Goal: Information Seeking & Learning: Learn about a topic

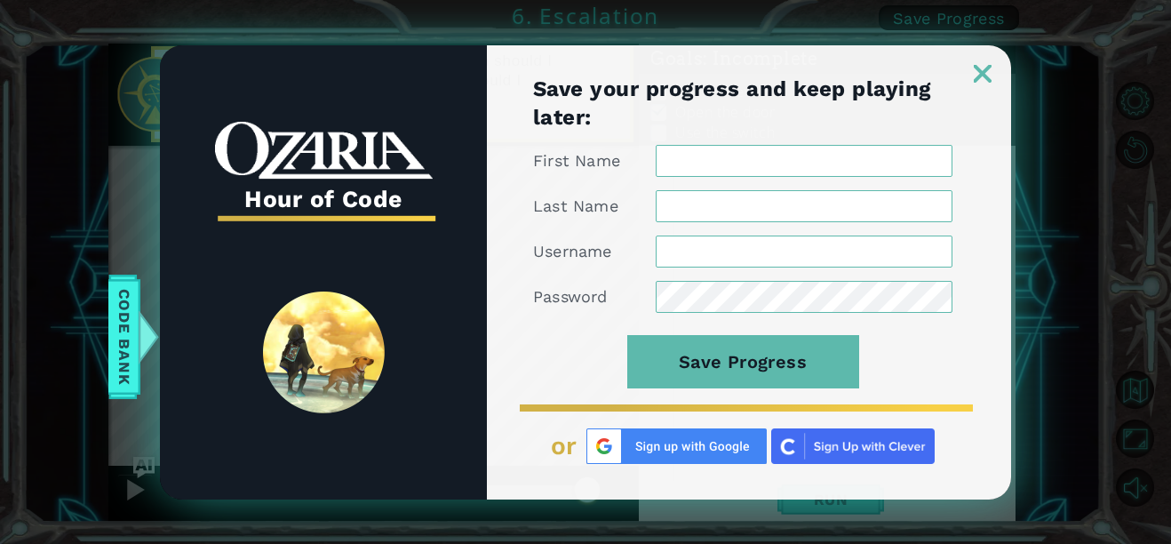
scroll to position [25, 0]
click at [968, 65] on link at bounding box center [982, 62] width 57 height 14
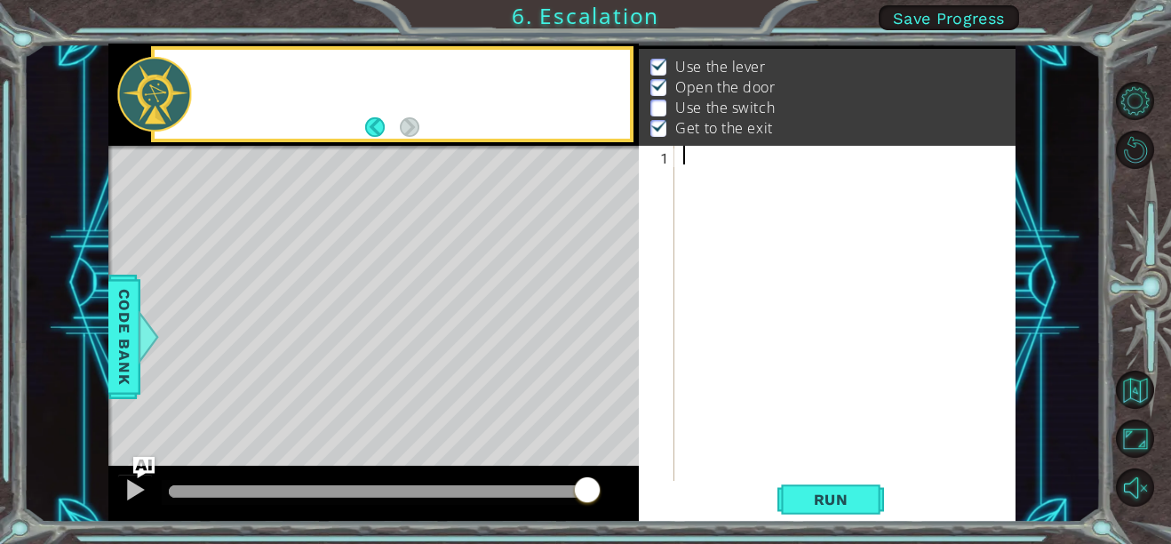
click at [1013, 97] on div "Hour of Code Save your progress and keep playing later: First Name Last Name Us…" at bounding box center [585, 272] width 1171 height 544
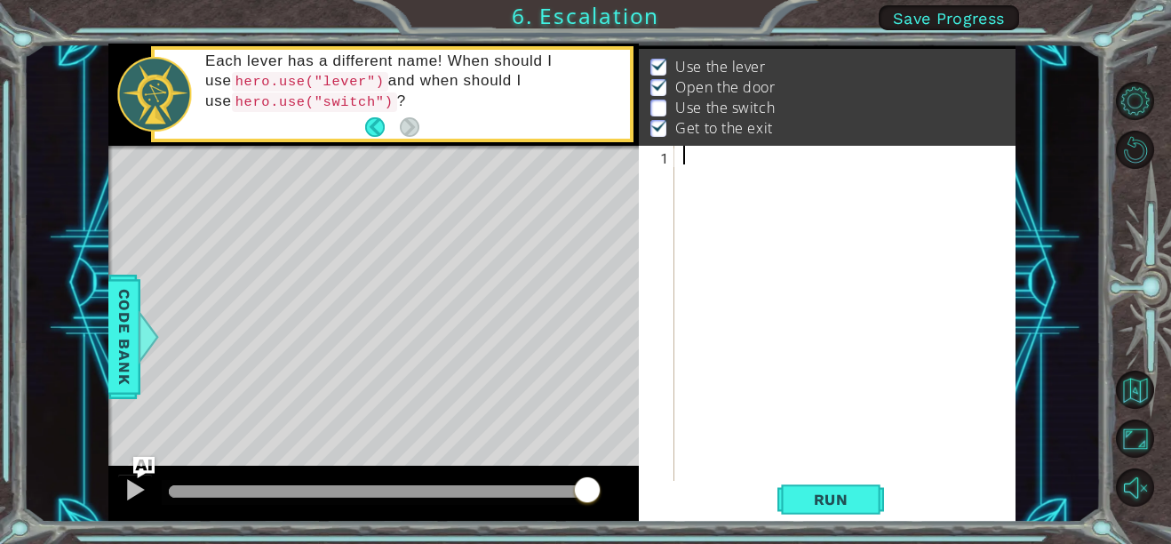
click at [687, 153] on div at bounding box center [849, 332] width 341 height 373
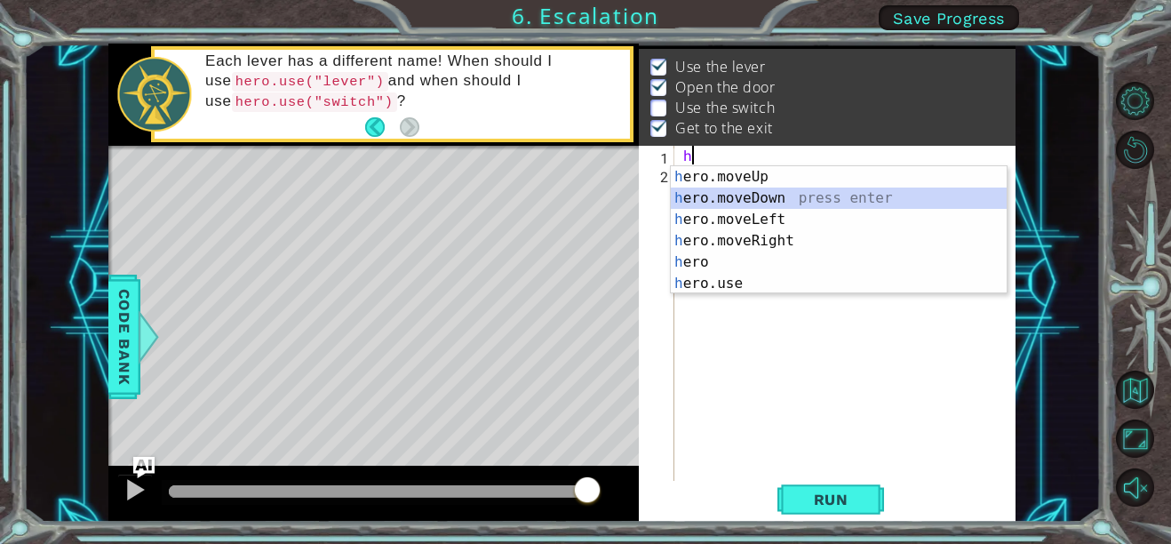
click at [783, 202] on div "h ero.moveUp press enter h ero.moveDown press enter h ero.moveLeft press enter …" at bounding box center [839, 251] width 336 height 171
type textarea "hero.moveDown(1)"
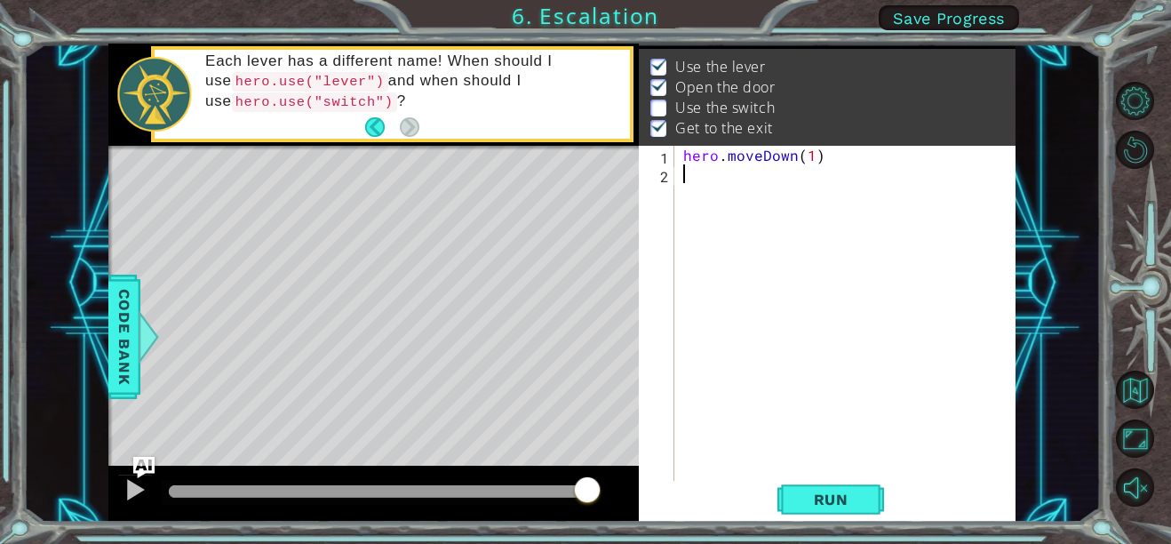
click at [683, 179] on div "hero . moveDown ( 1 )" at bounding box center [849, 332] width 341 height 373
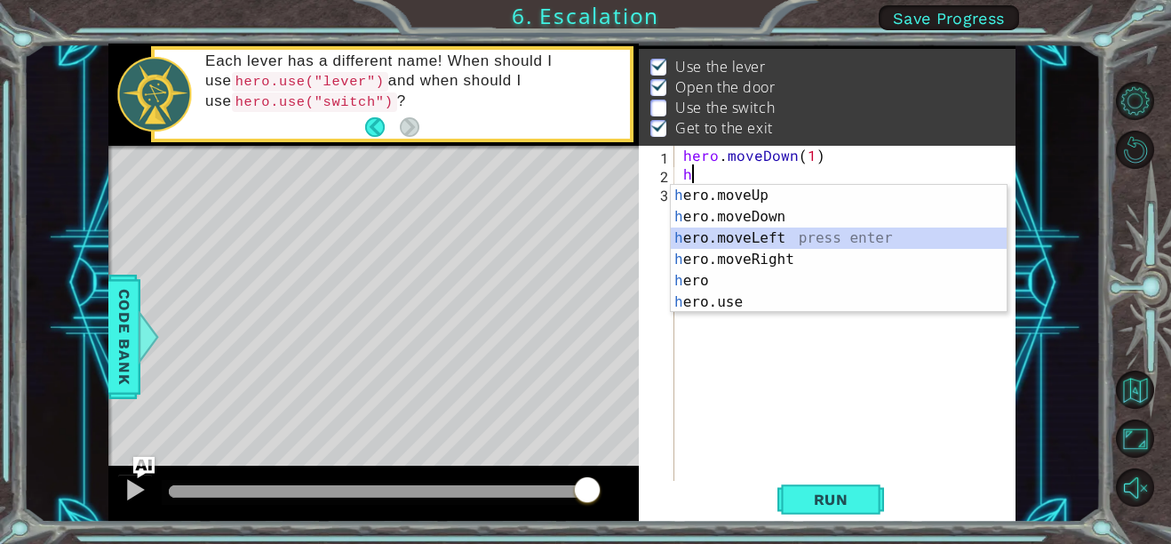
click at [772, 242] on div "h ero.moveUp press enter h ero.moveDown press enter h ero.moveLeft press enter …" at bounding box center [839, 270] width 336 height 171
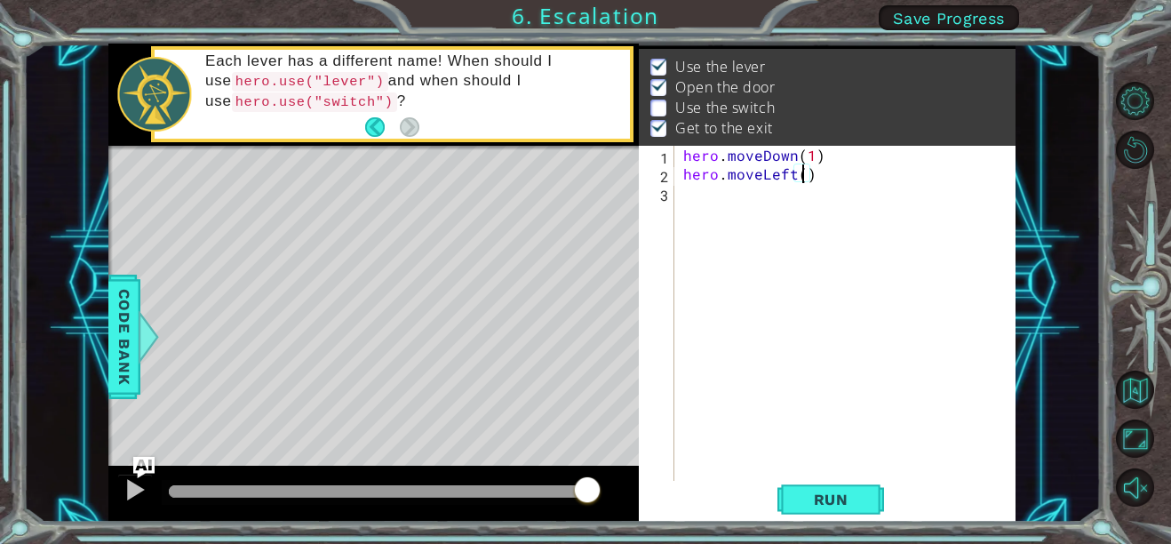
type textarea "hero.moveLeft(2)"
click at [693, 205] on div "hero . moveDown ( 1 ) hero . moveLeft ( 2 )" at bounding box center [849, 332] width 341 height 373
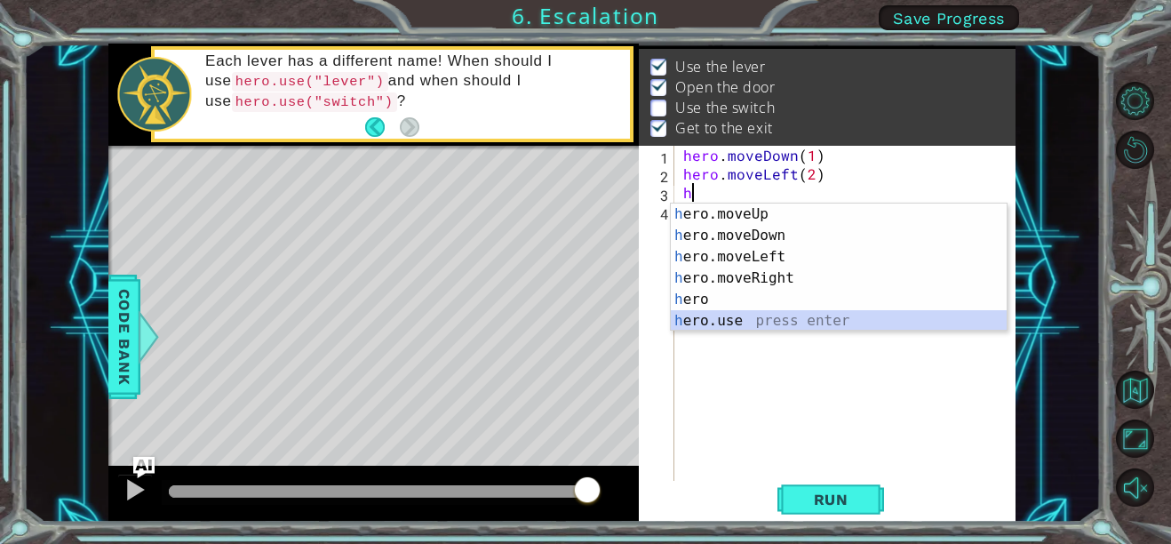
click at [725, 322] on div "h ero.moveUp press enter h ero.moveDown press enter h ero.moveLeft press enter …" at bounding box center [839, 288] width 336 height 171
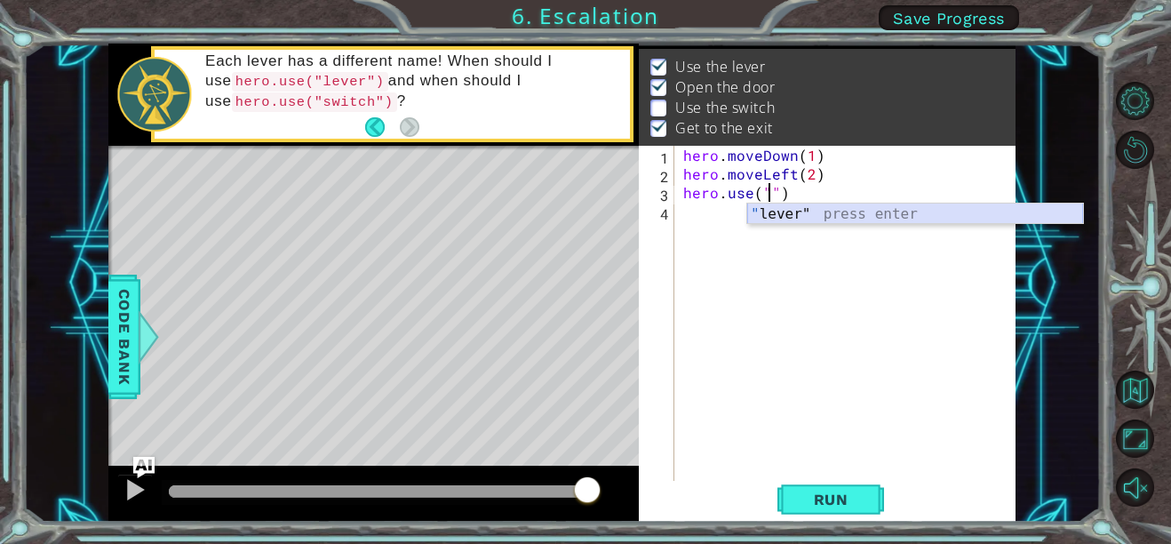
click at [788, 217] on div "" lever" press enter" at bounding box center [915, 235] width 336 height 64
type textarea "hero.use("lever")"
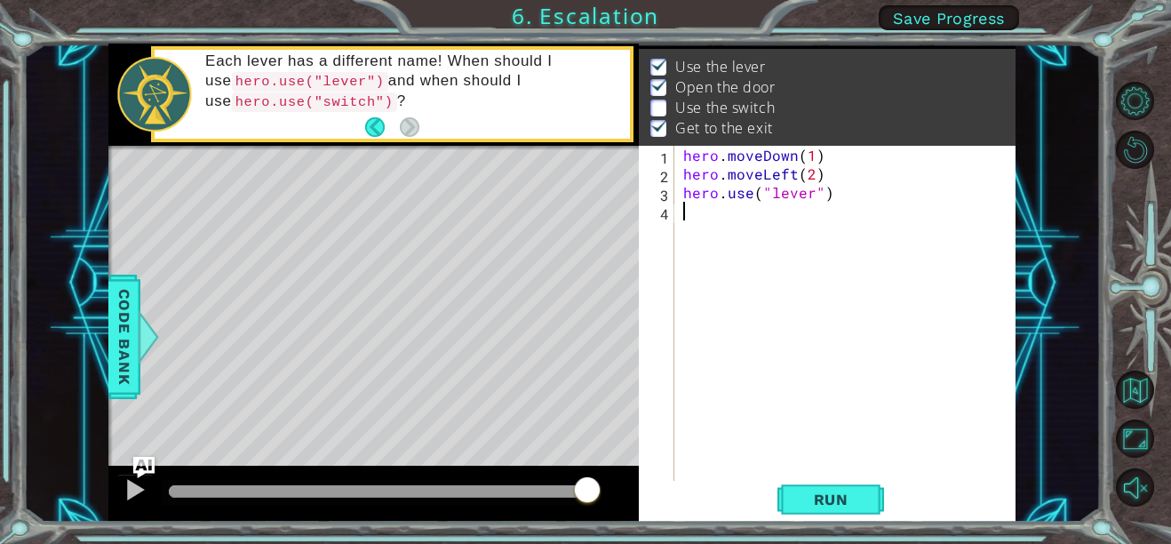
click at [679, 223] on div "hero . moveDown ( 1 ) hero . moveLeft ( 2 ) hero . use ( "lever" )" at bounding box center [849, 332] width 341 height 373
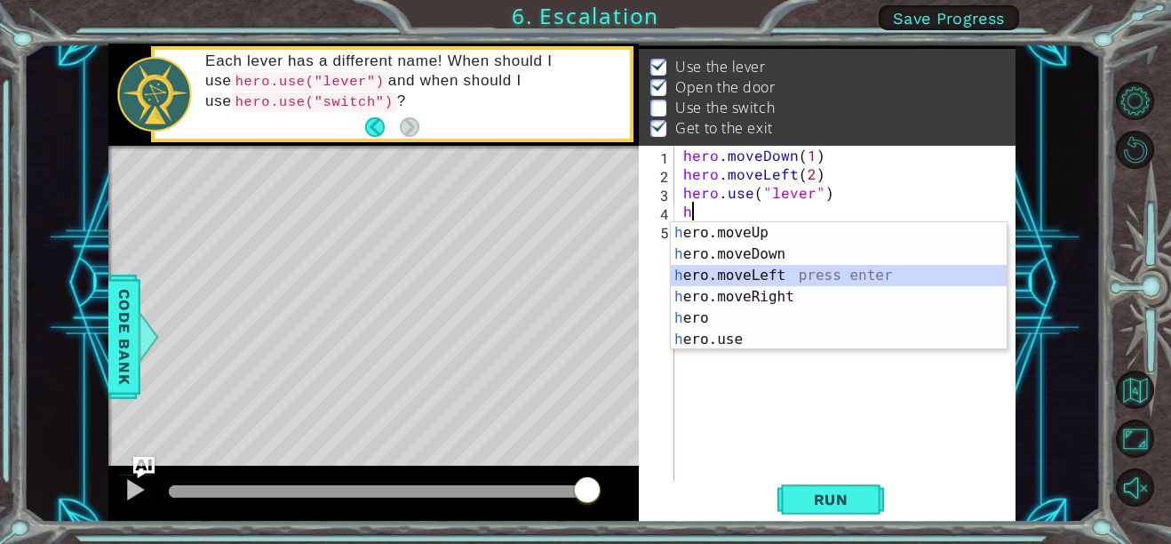
click at [743, 268] on div "h ero.moveUp press enter h ero.moveDown press enter h ero.moveLeft press enter …" at bounding box center [839, 307] width 336 height 171
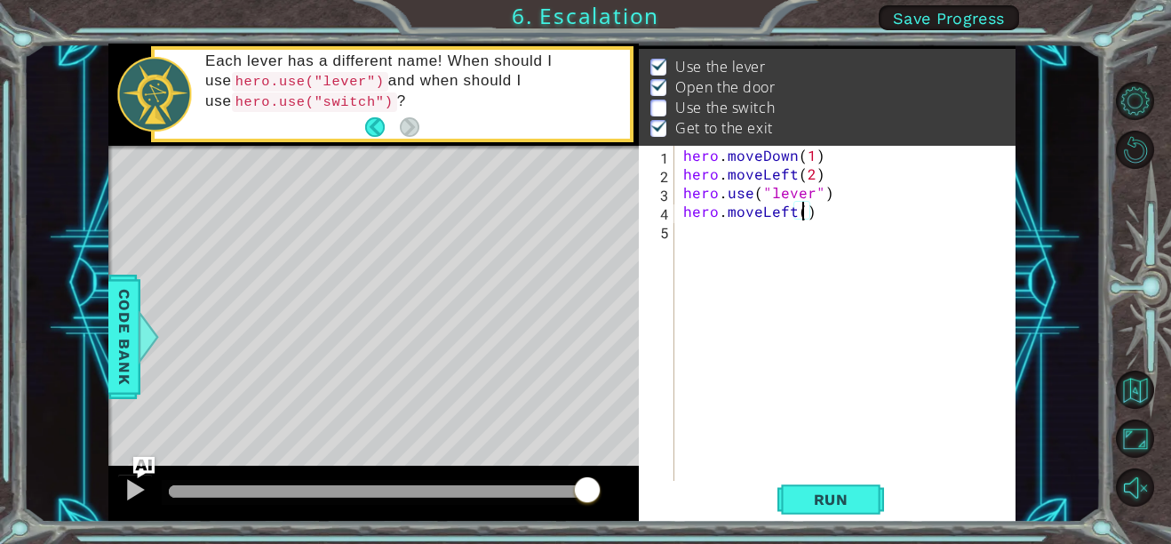
type textarea "hero.moveLeft(2)"
click at [682, 234] on div "hero . moveDown ( 1 ) hero . moveLeft ( 2 ) hero . use ( "lever" ) hero . moveL…" at bounding box center [849, 332] width 341 height 373
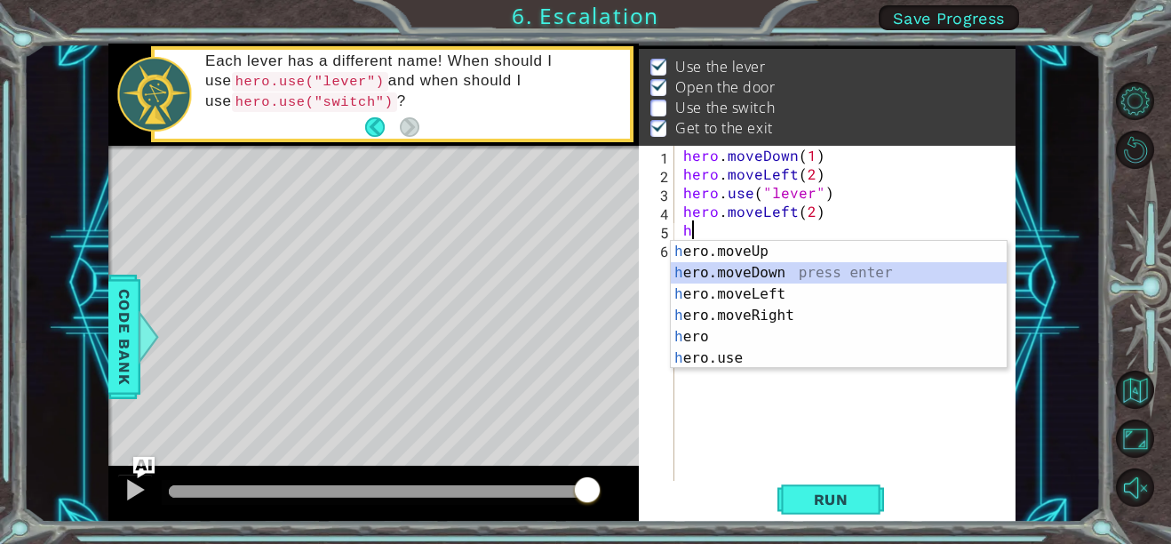
click at [751, 267] on div "h ero.moveUp press enter h ero.moveDown press enter h ero.moveLeft press enter …" at bounding box center [839, 326] width 336 height 171
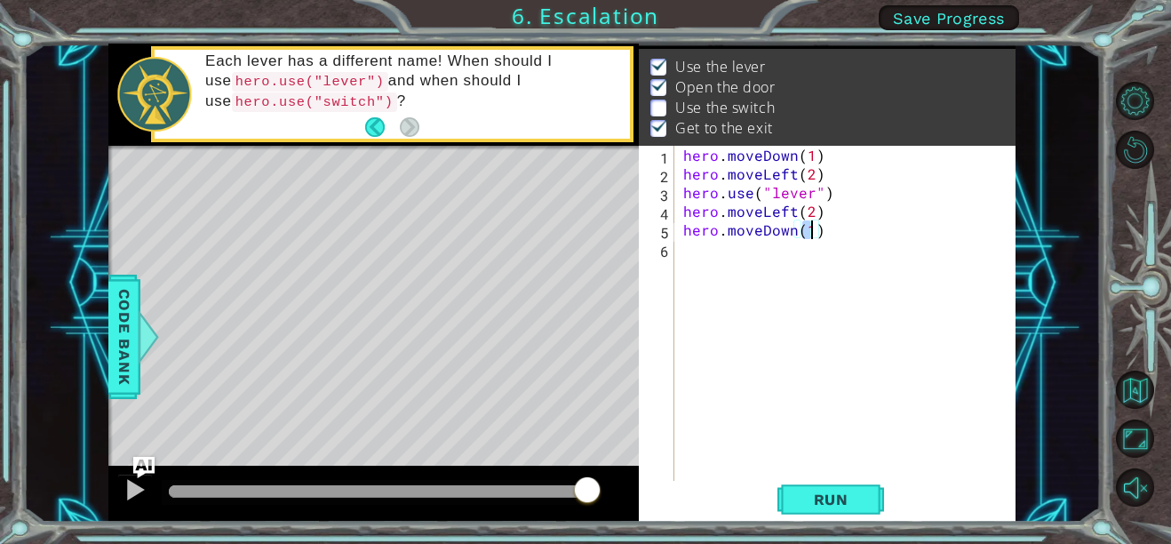
scroll to position [0, 7]
type textarea "hero.moveDown(3)"
click at [677, 250] on div "hero.moveDown(3) 1 2 3 4 5 6 hero . moveDown ( 1 ) hero . moveLeft ( 2 ) hero .…" at bounding box center [825, 314] width 373 height 336
click at [683, 249] on div "hero . moveDown ( 1 ) hero . moveLeft ( 2 ) hero . use ( "lever" ) hero . moveL…" at bounding box center [849, 332] width 341 height 373
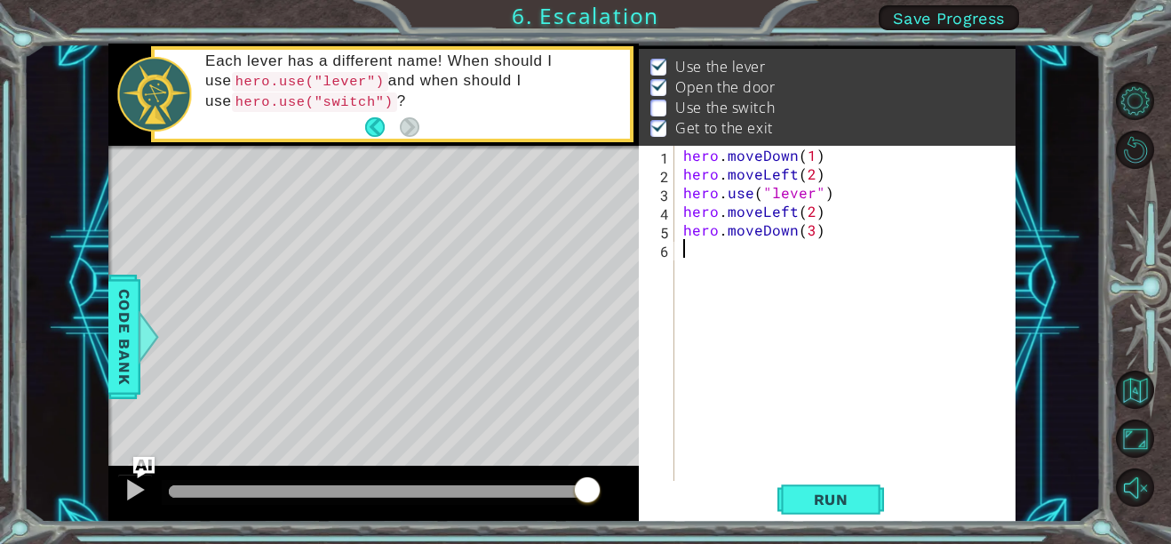
scroll to position [0, 0]
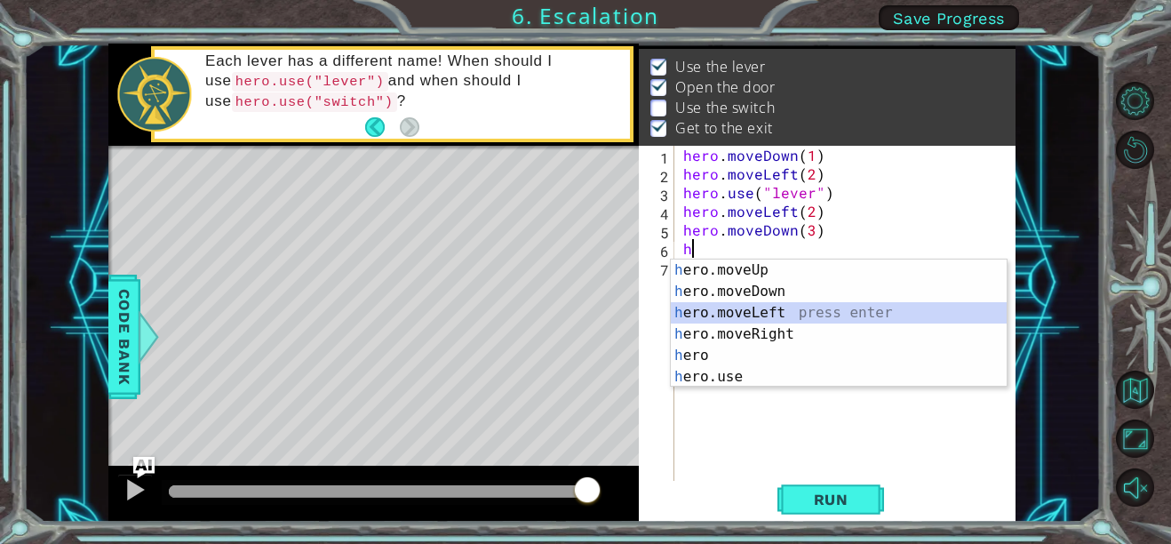
click at [760, 322] on div "h ero.moveUp press enter h ero.moveDown press enter h ero.moveLeft press enter …" at bounding box center [839, 344] width 336 height 171
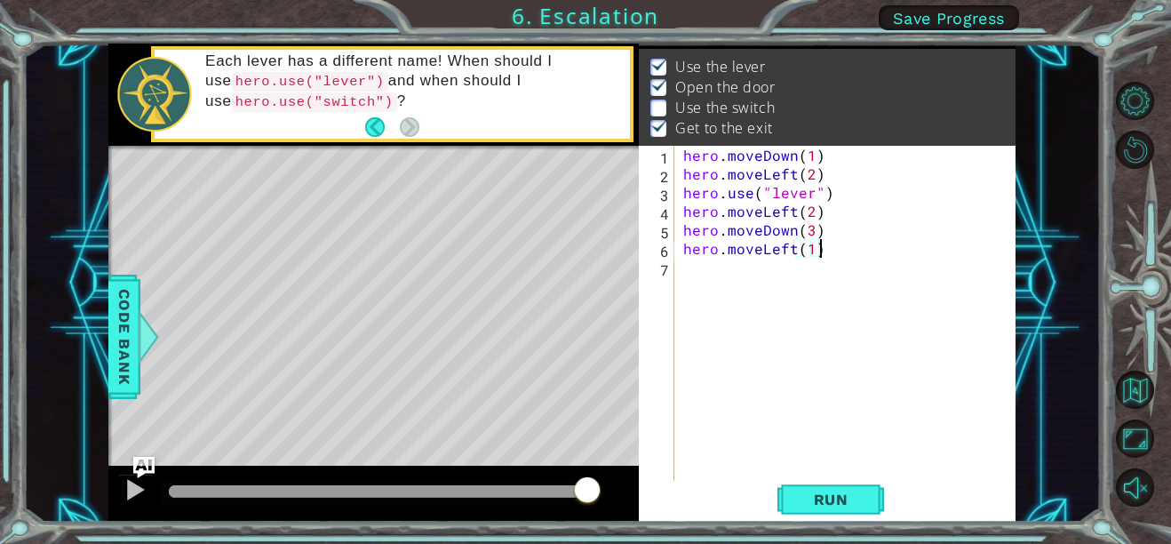
click at [822, 250] on div "hero . moveDown ( 1 ) hero . moveLeft ( 2 ) hero . use ( "lever" ) hero . moveL…" at bounding box center [849, 332] width 341 height 373
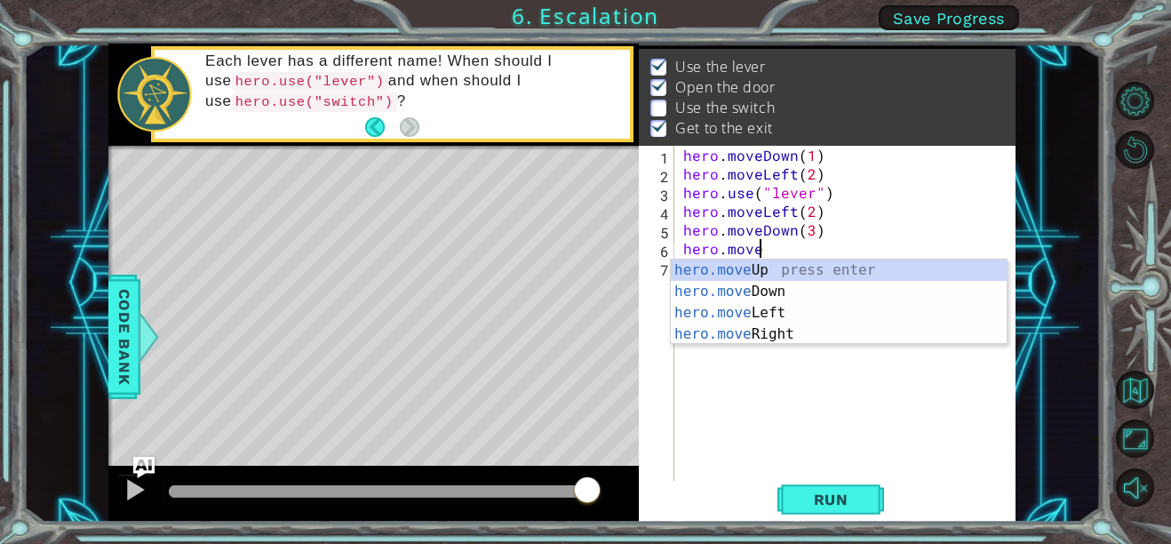
type textarea "h"
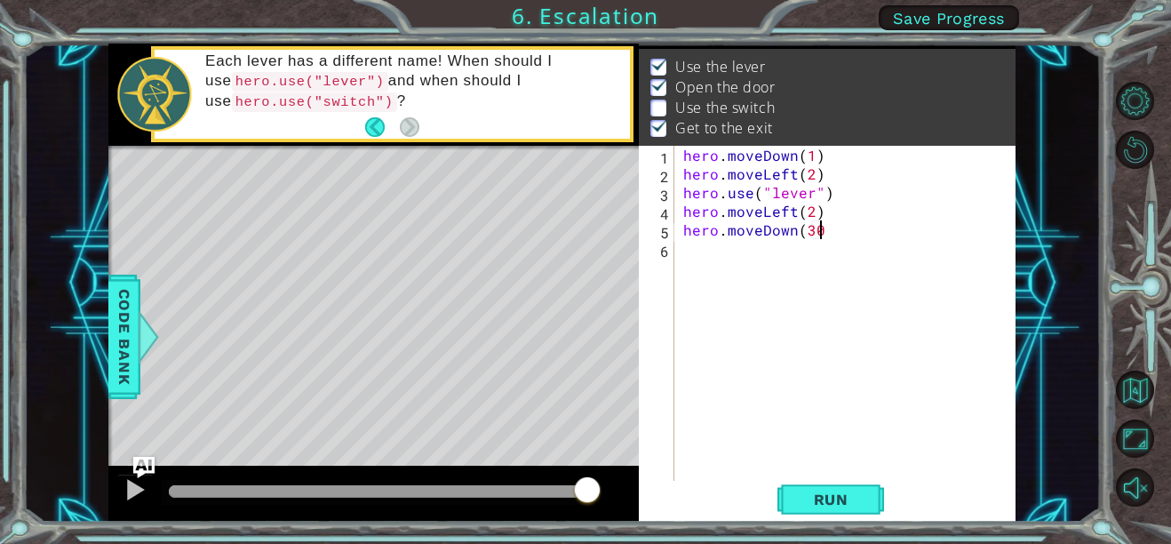
scroll to position [0, 7]
type textarea "hero.moveDown(3)"
click at [687, 248] on div "hero . moveDown ( 1 ) hero . moveLeft ( 2 ) hero . use ( "lever" ) hero . moveL…" at bounding box center [849, 332] width 341 height 373
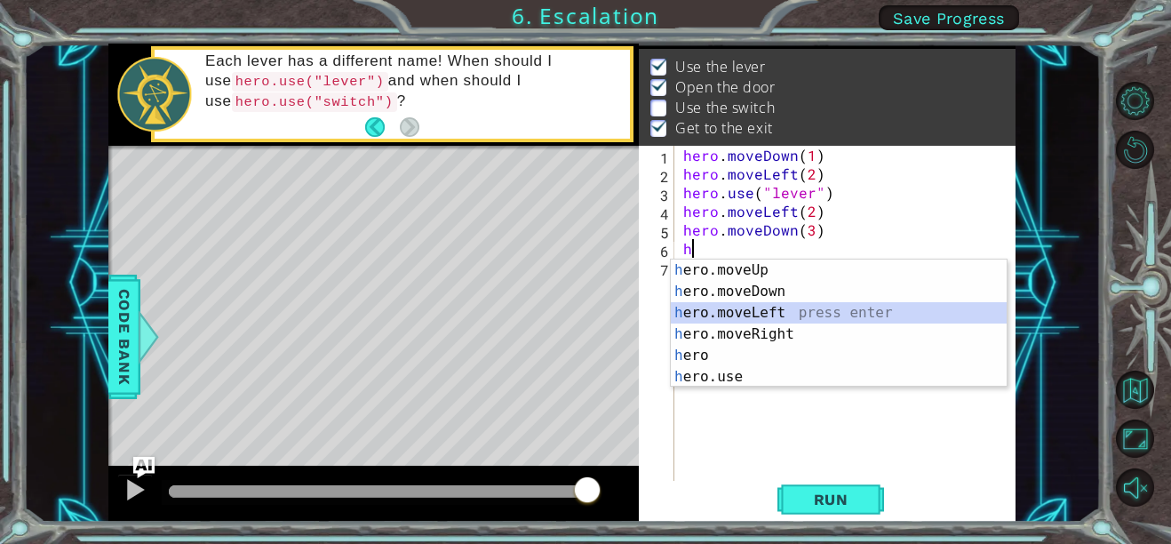
click at [768, 310] on div "h ero.moveUp press enter h ero.moveDown press enter h ero.moveLeft press enter …" at bounding box center [839, 344] width 336 height 171
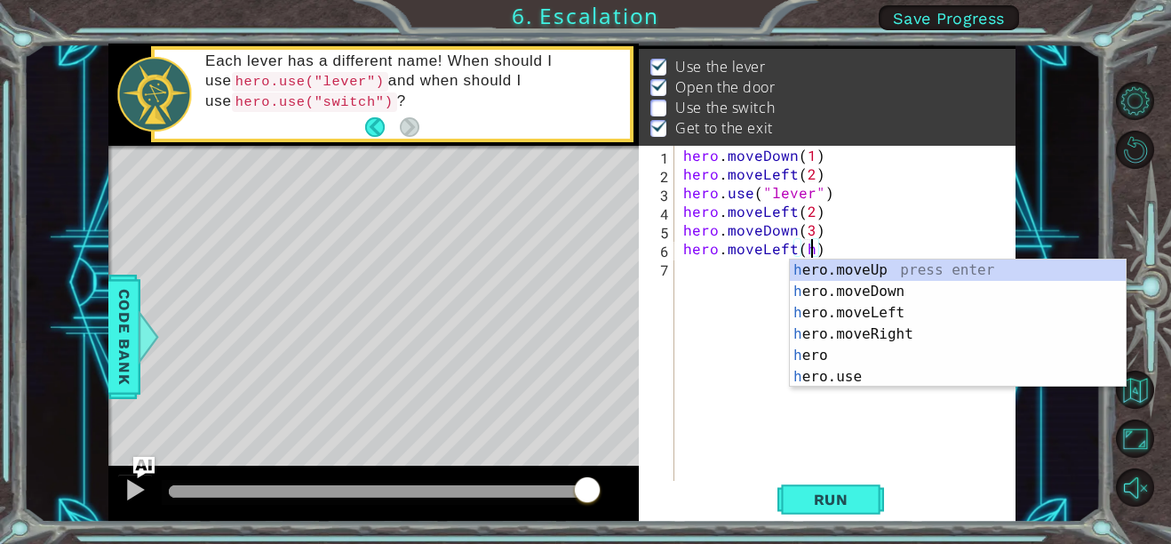
scroll to position [0, 7]
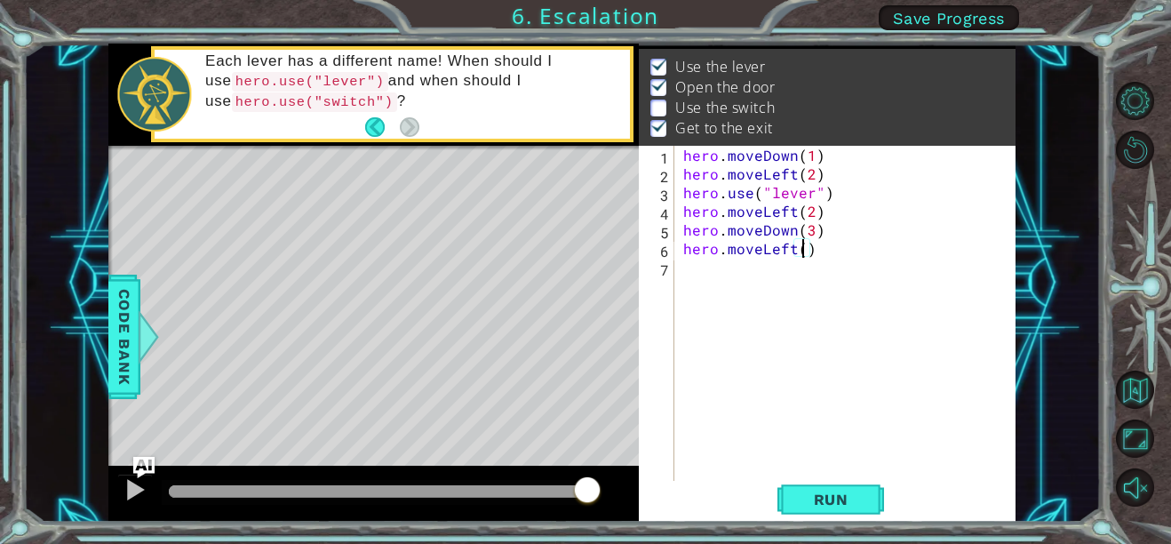
type textarea "hero.moveLeft(3)"
click at [687, 266] on div "hero . moveDown ( 1 ) hero . moveLeft ( 2 ) hero . use ( "lever" ) hero . moveL…" at bounding box center [849, 332] width 341 height 373
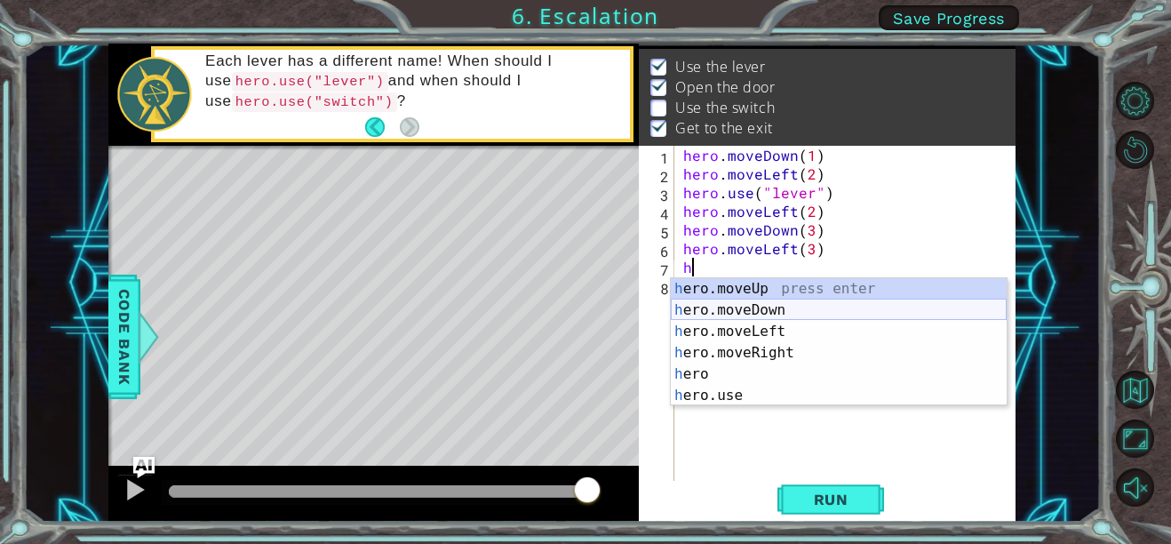
click at [758, 309] on div "h ero.moveUp press enter h ero.moveDown press enter h ero.moveLeft press enter …" at bounding box center [839, 363] width 336 height 171
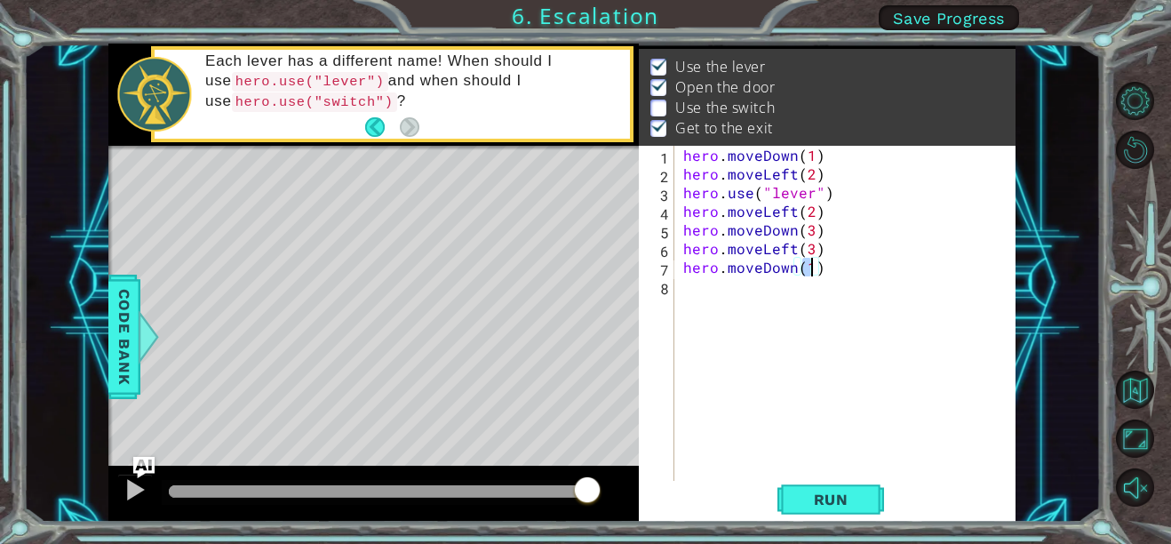
type textarea "hero.moveDown(3)"
click at [686, 289] on div "hero . moveDown ( 1 ) hero . moveLeft ( 2 ) hero . use ( "lever" ) hero . moveL…" at bounding box center [849, 332] width 341 height 373
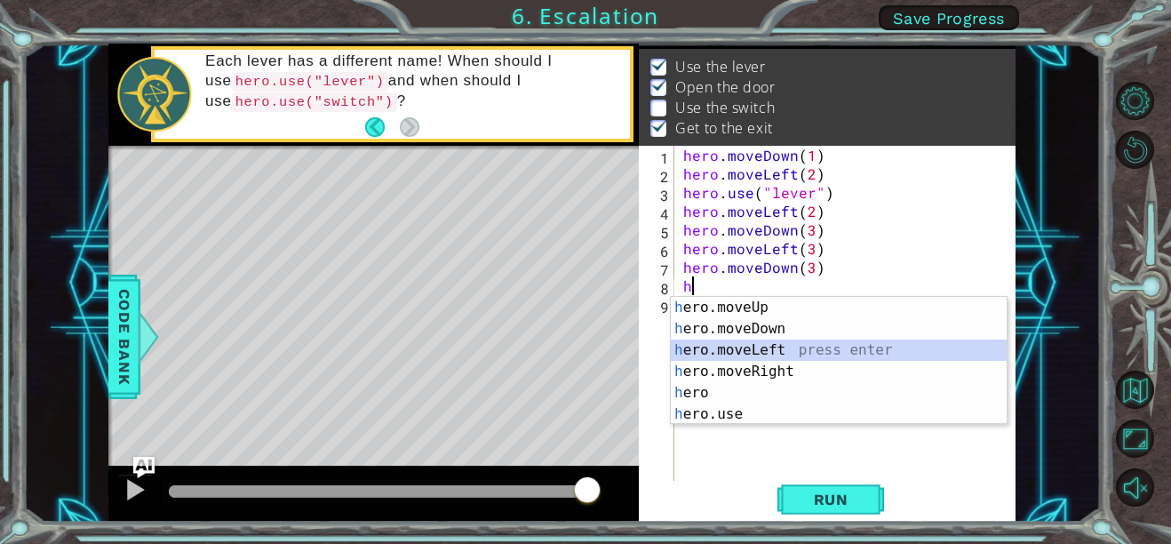
click at [736, 345] on div "h ero.moveUp press enter h ero.moveDown press enter h ero.moveLeft press enter …" at bounding box center [839, 382] width 336 height 171
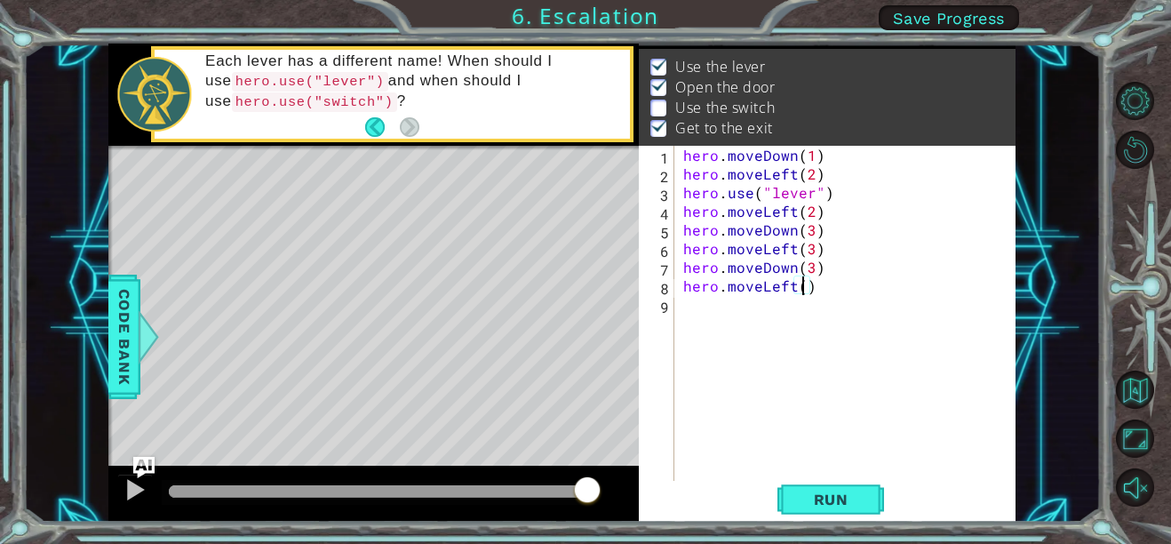
scroll to position [0, 7]
click at [846, 508] on span "Run" at bounding box center [831, 499] width 70 height 18
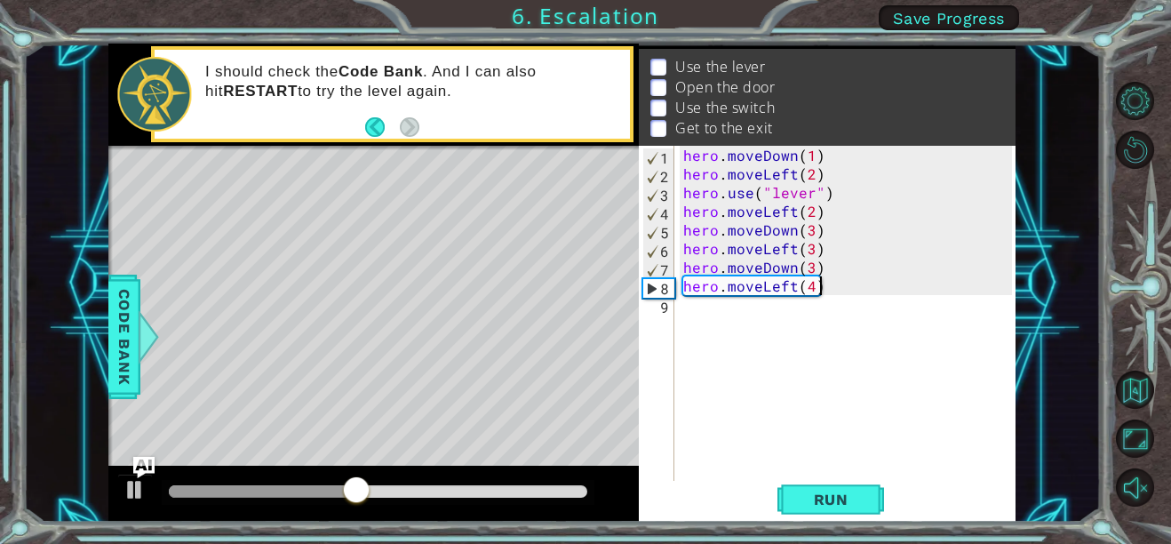
click at [826, 284] on div "hero . moveDown ( 1 ) hero . moveLeft ( 2 ) hero . use ( "lever" ) hero . moveL…" at bounding box center [849, 332] width 341 height 373
type textarea "h"
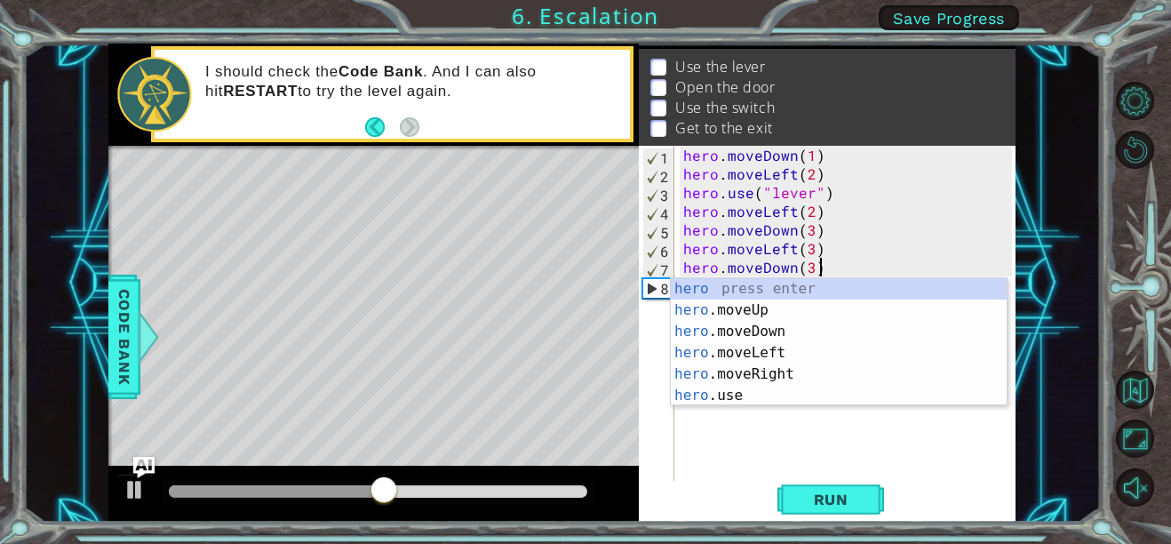
type textarea "h"
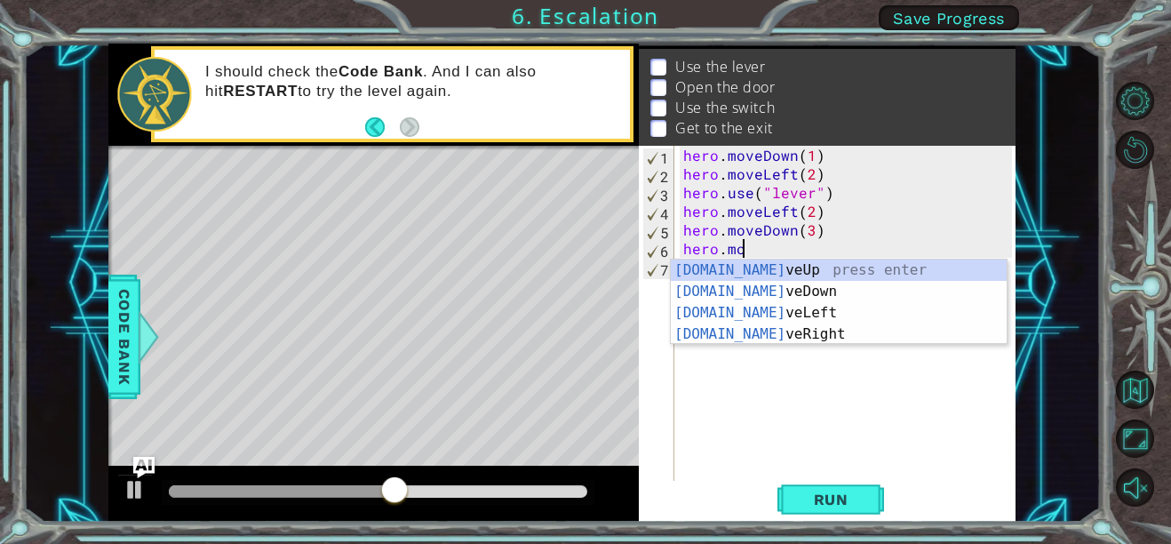
type textarea "h"
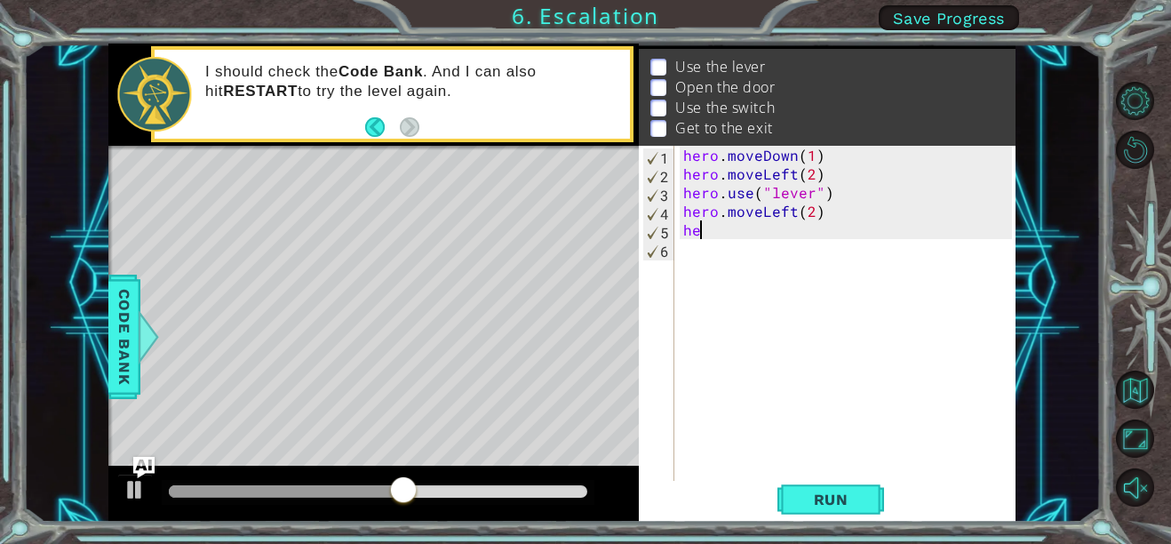
type textarea "h"
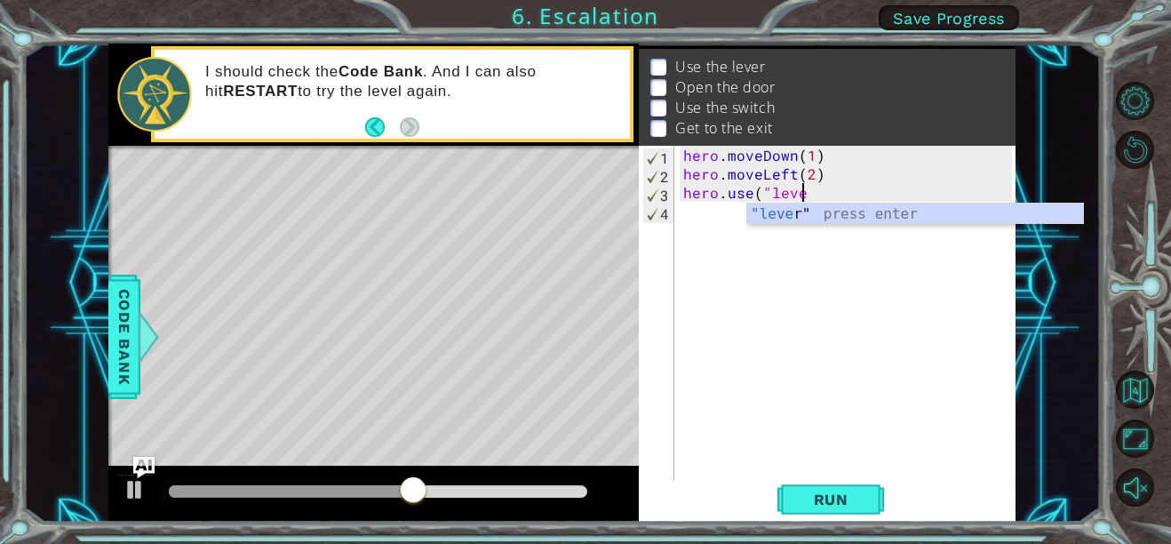
type textarea "h"
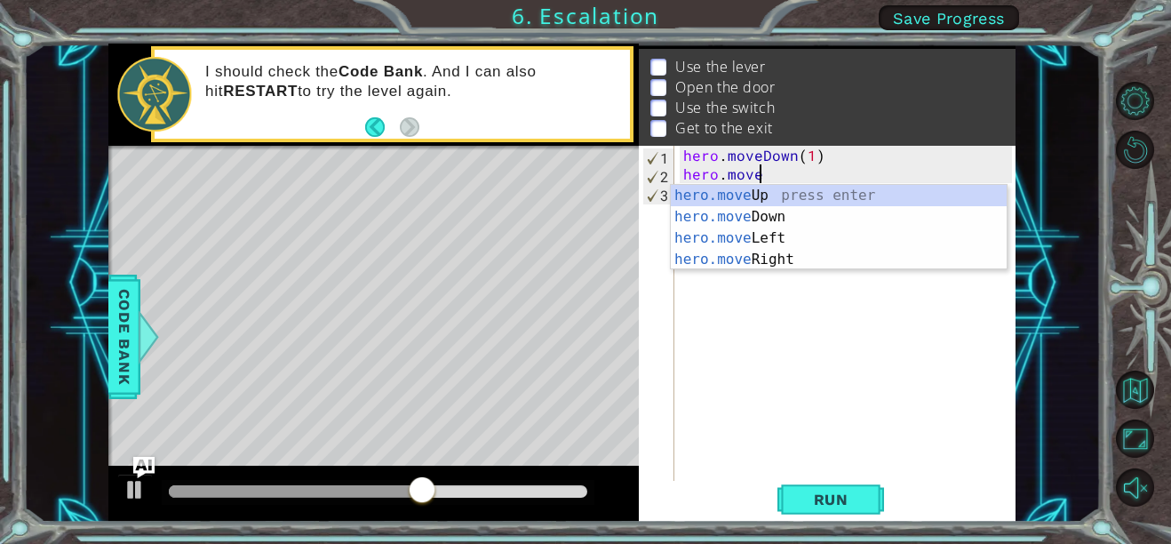
type textarea "h"
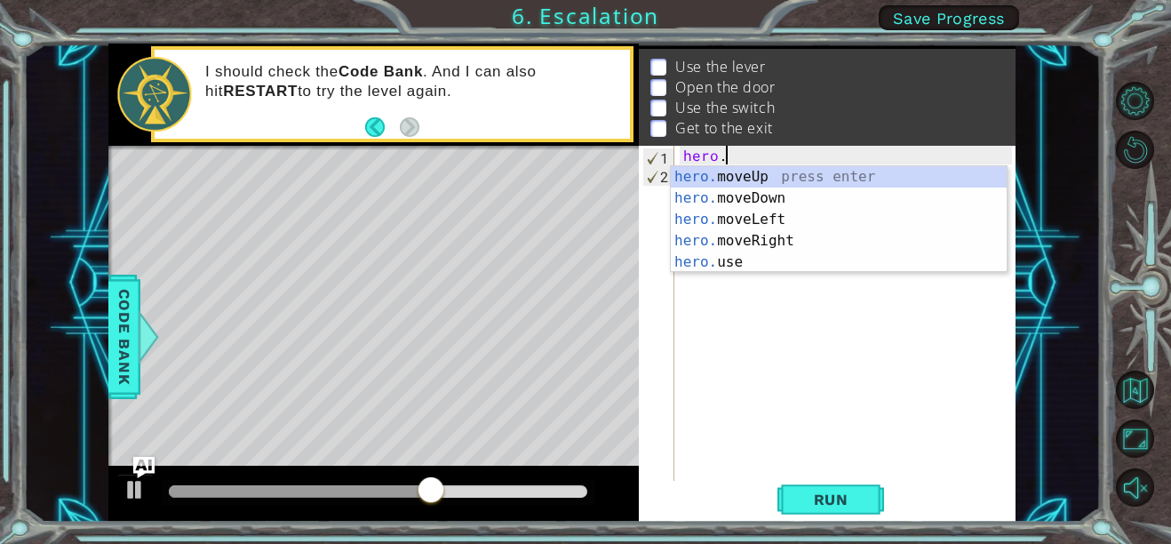
type textarea "h"
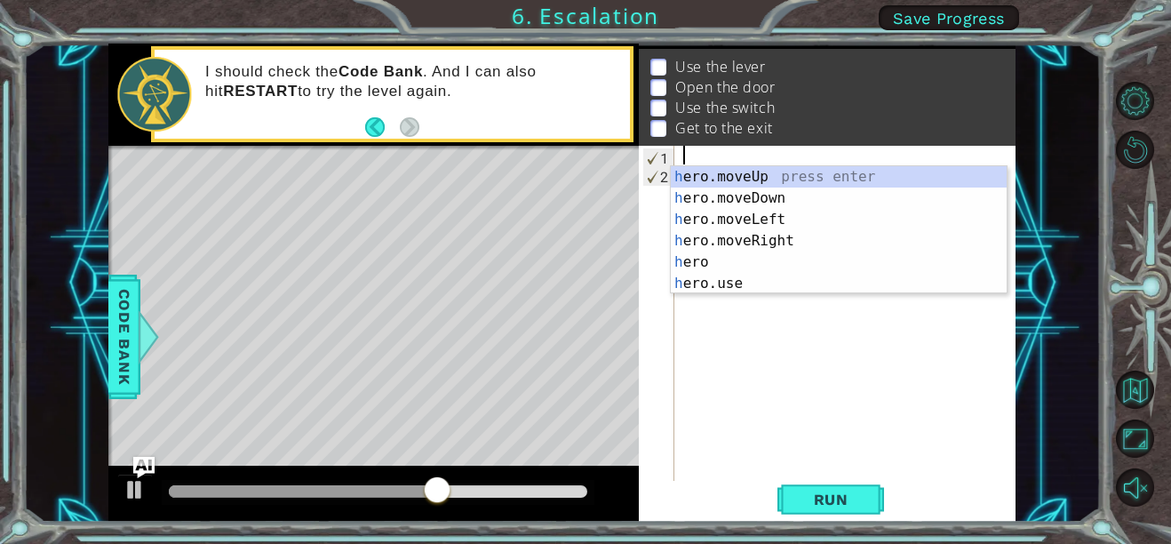
scroll to position [0, 0]
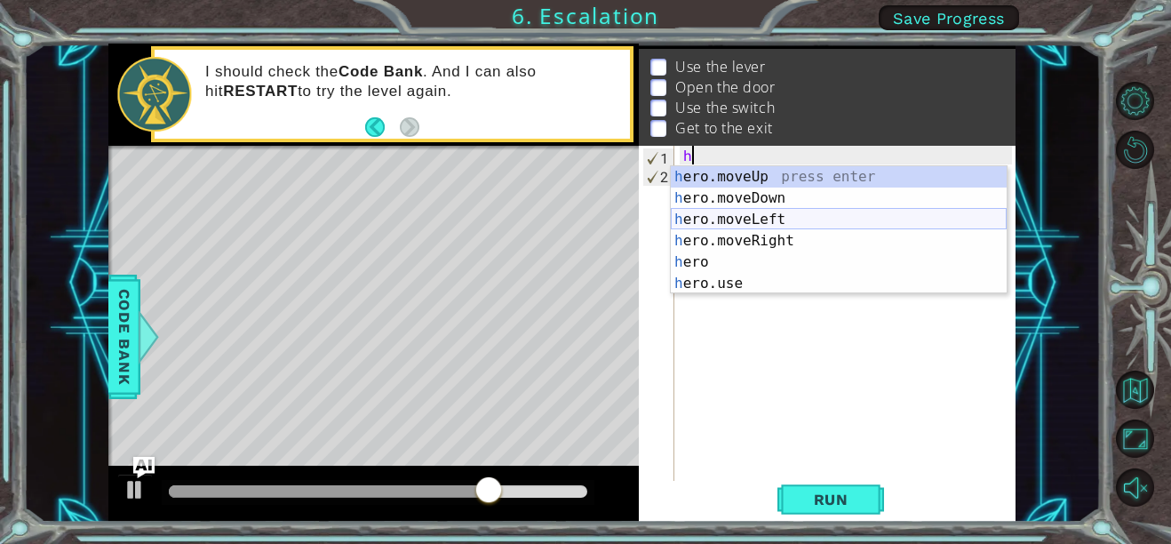
click at [735, 214] on div "h ero.moveUp press enter h ero.moveDown press enter h ero.moveLeft press enter …" at bounding box center [839, 251] width 336 height 171
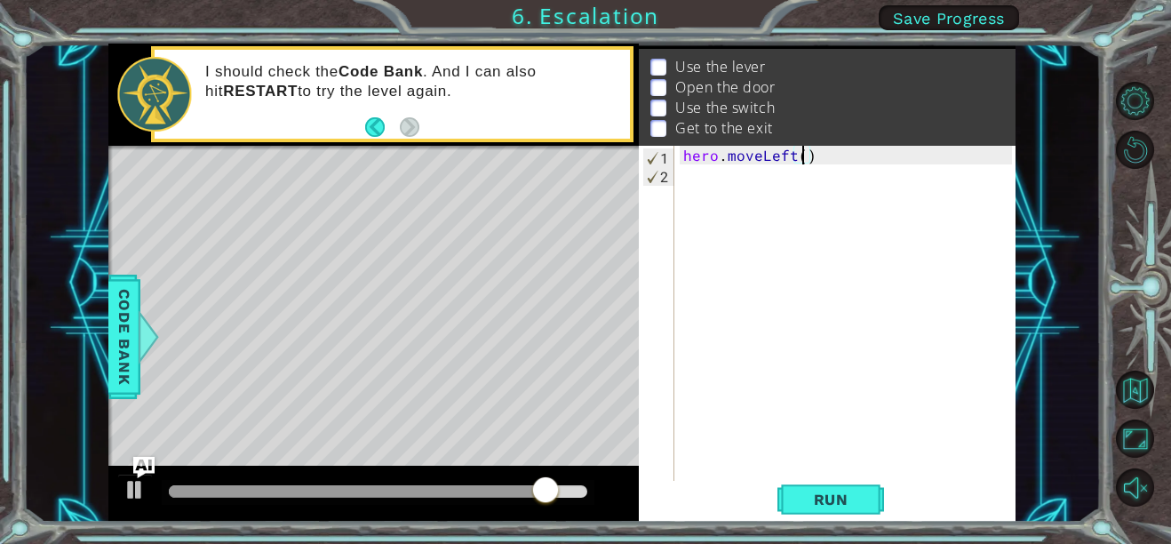
type textarea "hero.moveLeft(4)"
click at [681, 178] on div "hero . moveLeft ( 4 )" at bounding box center [849, 332] width 341 height 373
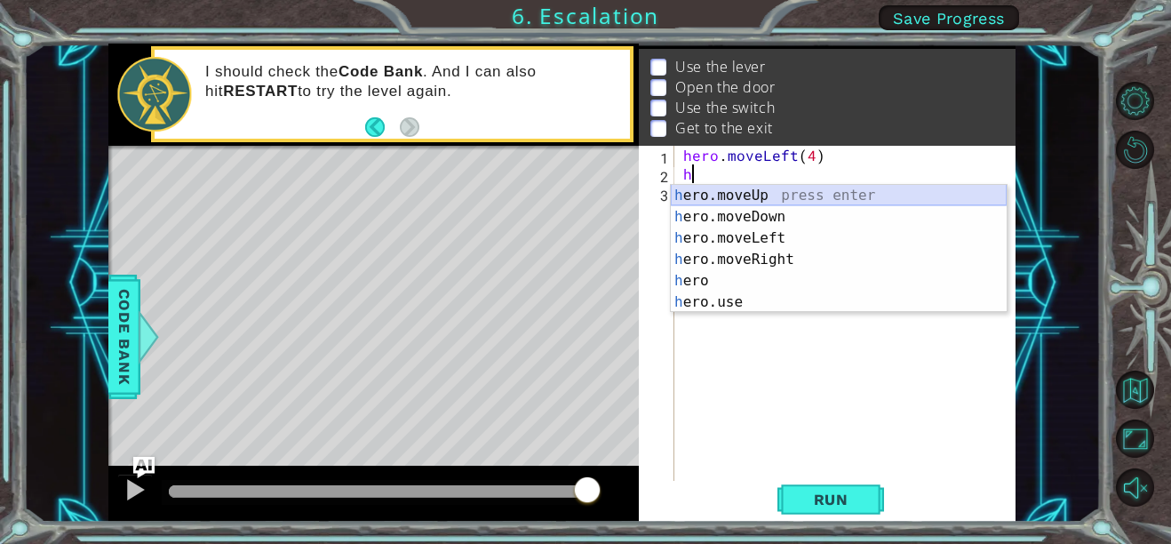
click at [762, 186] on div "h ero.moveUp press enter h ero.moveDown press enter h ero.moveLeft press enter …" at bounding box center [839, 270] width 336 height 171
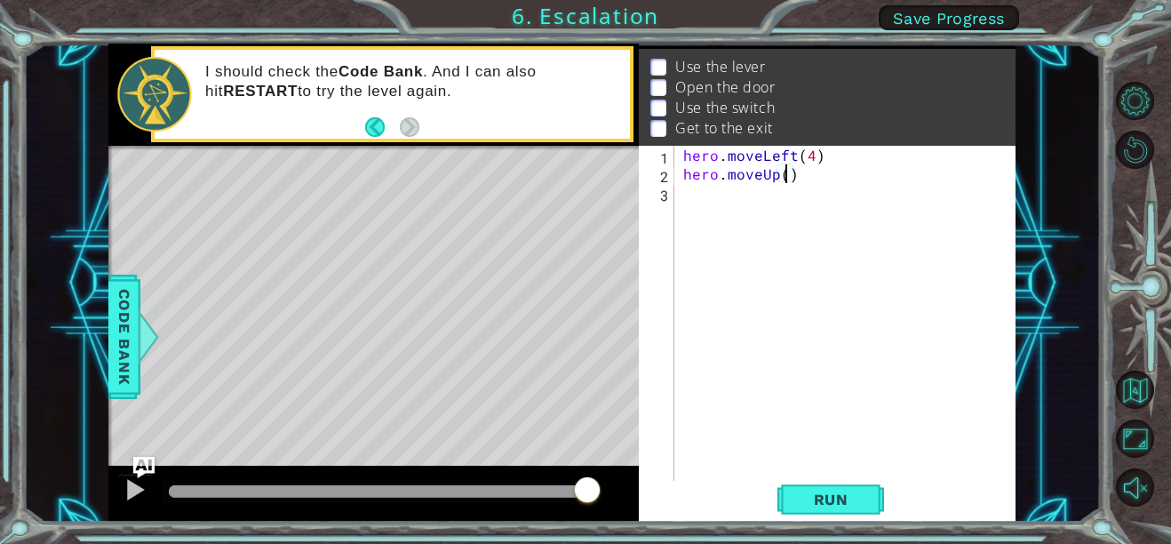
scroll to position [0, 6]
type textarea "hero.moveUp(3)"
click at [677, 195] on div "hero.moveUp(3) 1 2 3 hero . moveLeft ( 4 ) hero . moveUp ( 3 ) הההההההההההההההה…" at bounding box center [825, 314] width 373 height 336
click at [668, 189] on div "3" at bounding box center [658, 195] width 32 height 19
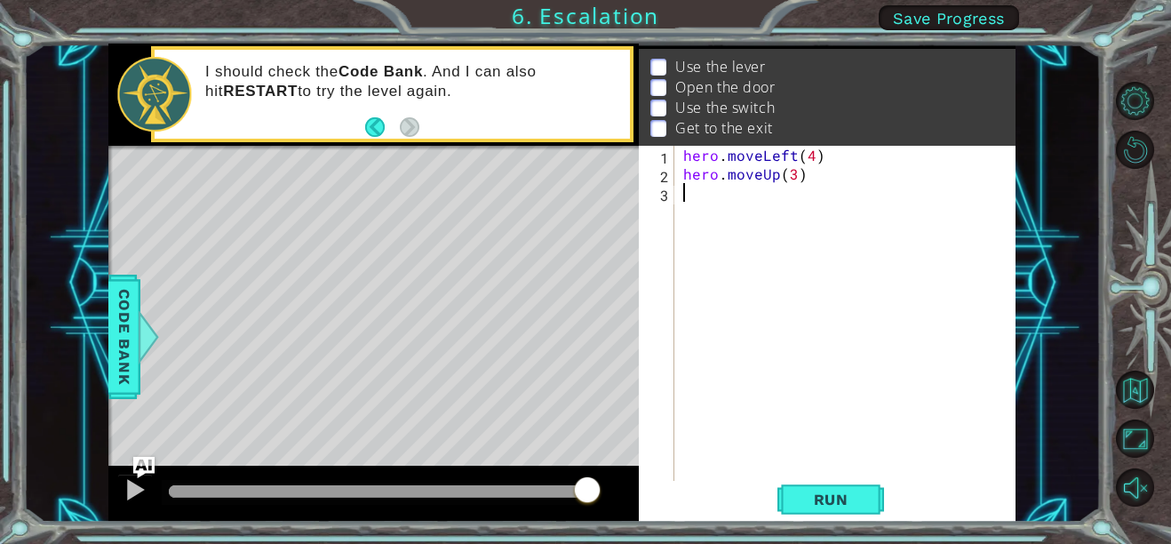
scroll to position [0, 0]
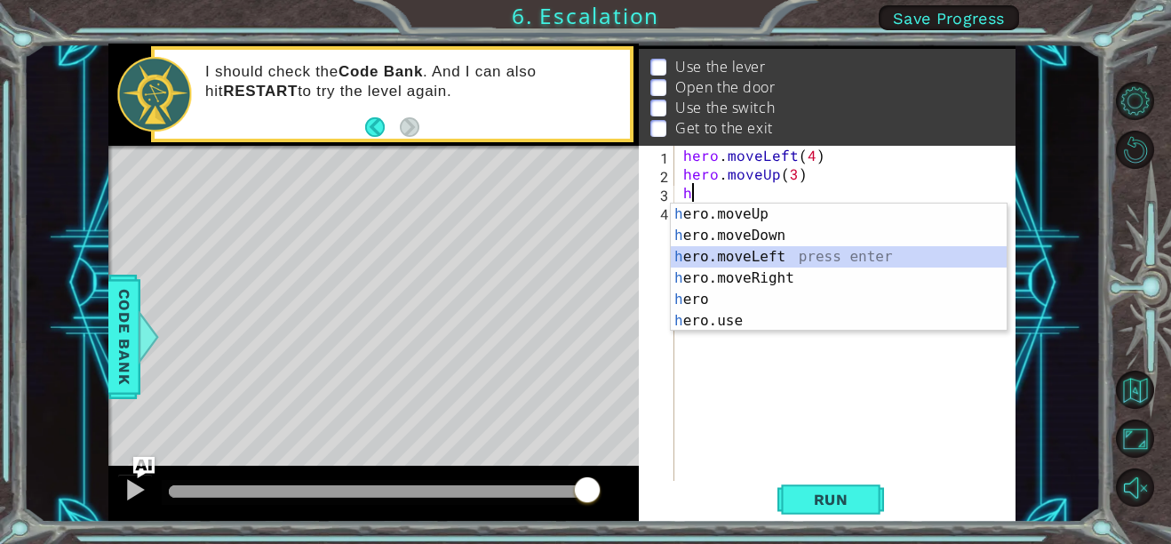
click at [753, 253] on div "h ero.moveUp press enter h ero.moveDown press enter h ero.moveLeft press enter …" at bounding box center [839, 288] width 336 height 171
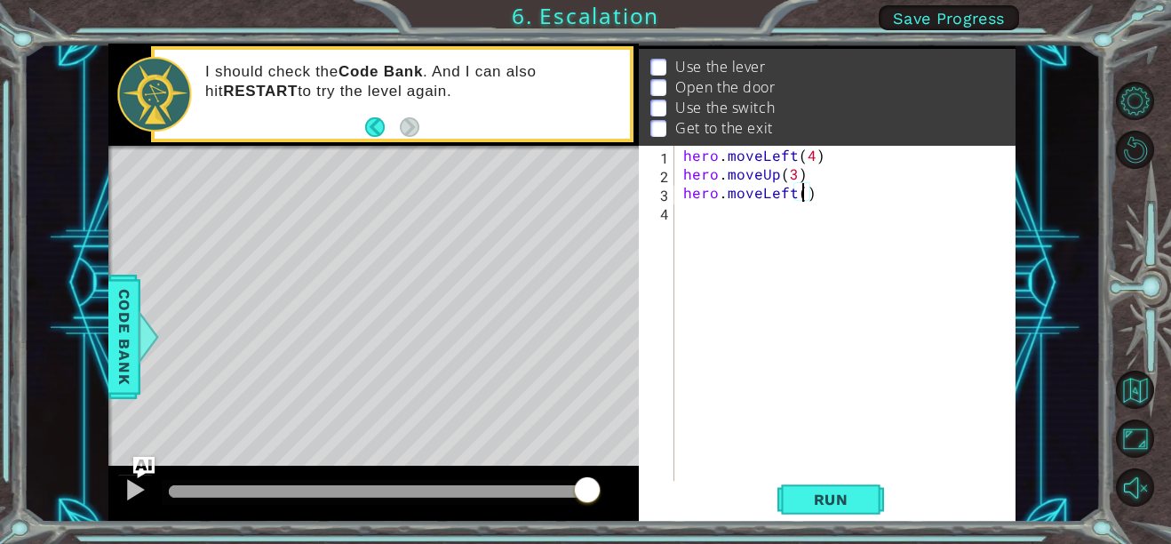
type textarea "hero.moveLeft(2)"
click at [683, 217] on div "hero . moveLeft ( 4 ) hero . moveUp ( 3 ) hero . moveLeft ( 2 )" at bounding box center [849, 332] width 341 height 373
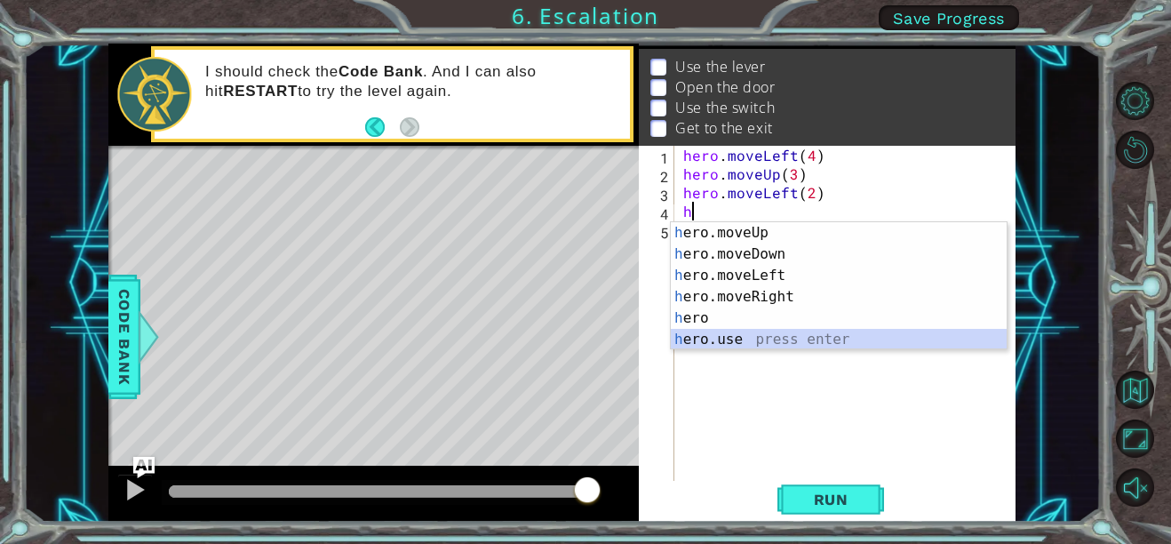
click at [740, 335] on div "h ero.moveUp press enter h ero.moveDown press enter h ero.moveLeft press enter …" at bounding box center [839, 307] width 336 height 171
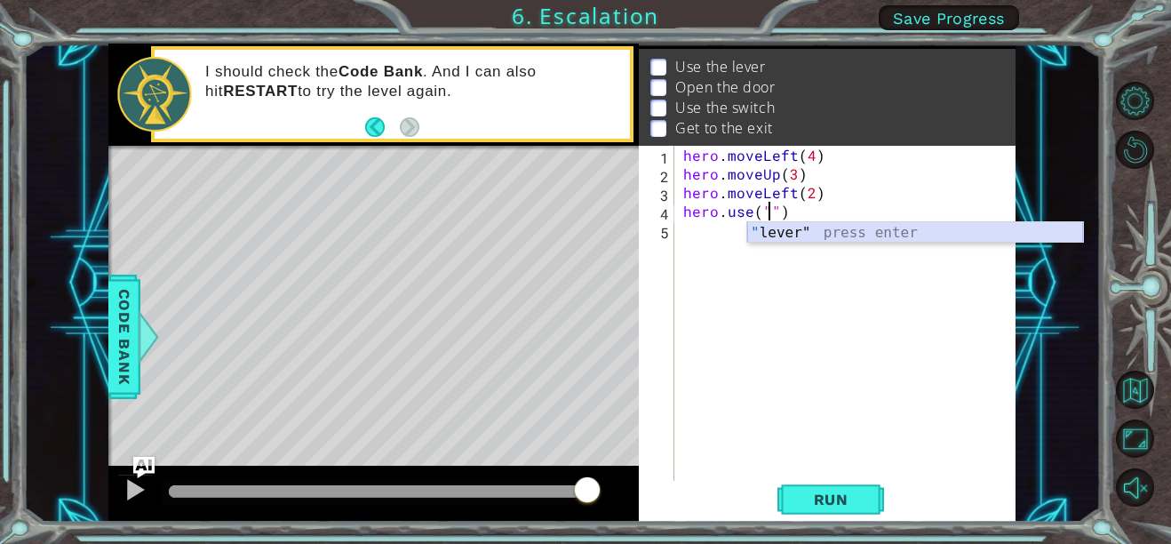
click at [819, 227] on div "" lever" press enter" at bounding box center [915, 254] width 336 height 64
type textarea "hero.use("lever")"
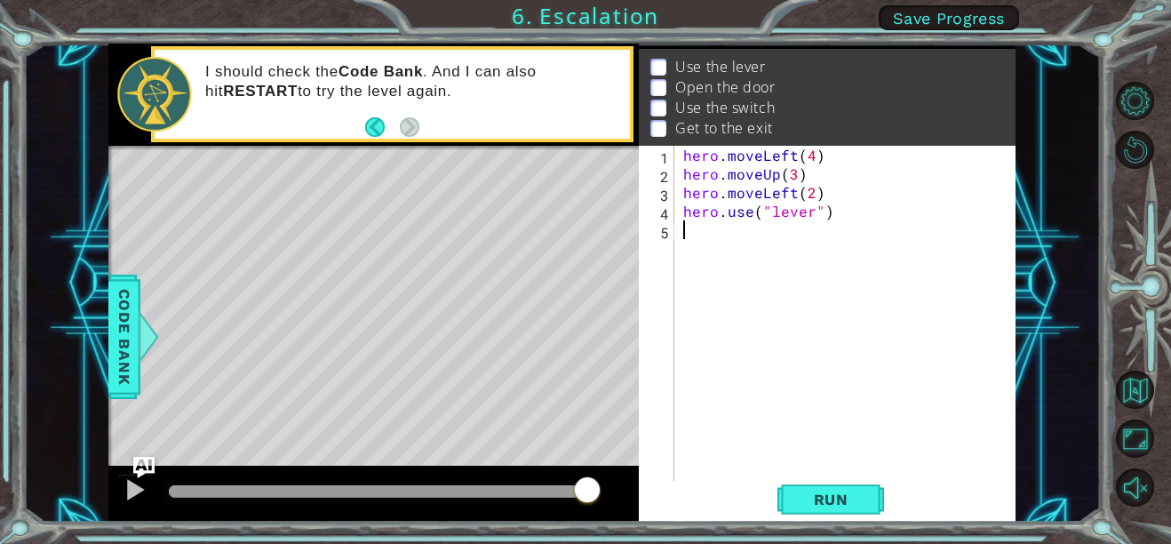
click at [679, 234] on div "hero . moveLeft ( 4 ) hero . moveUp ( 3 ) hero . moveLeft ( 2 ) hero . use ( "l…" at bounding box center [849, 332] width 341 height 373
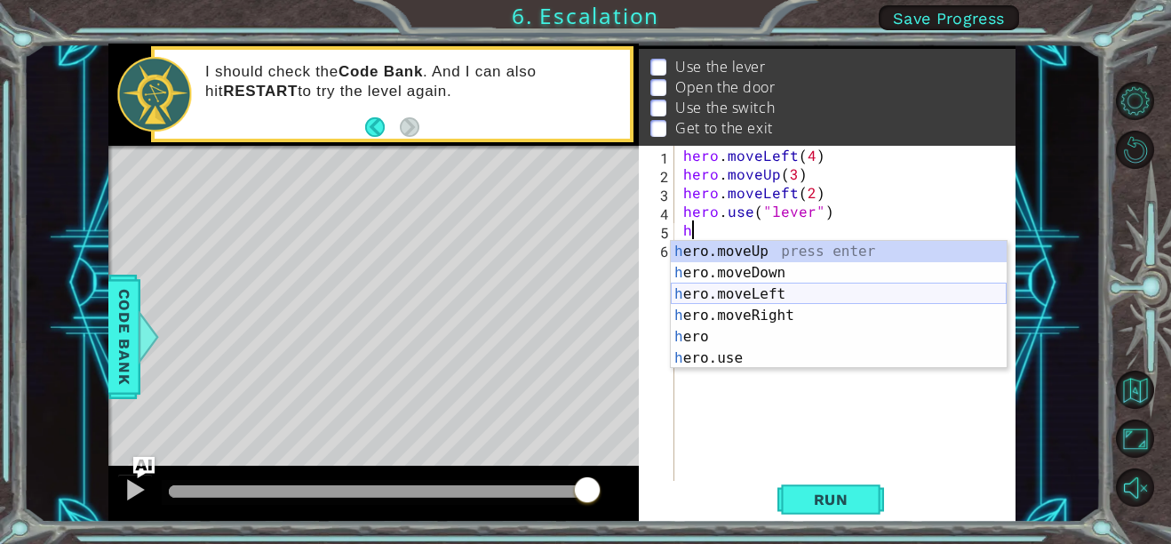
click at [731, 292] on div "h ero.moveUp press enter h ero.moveDown press enter h ero.moveLeft press enter …" at bounding box center [839, 326] width 336 height 171
type textarea "hero.moveLeft(1)"
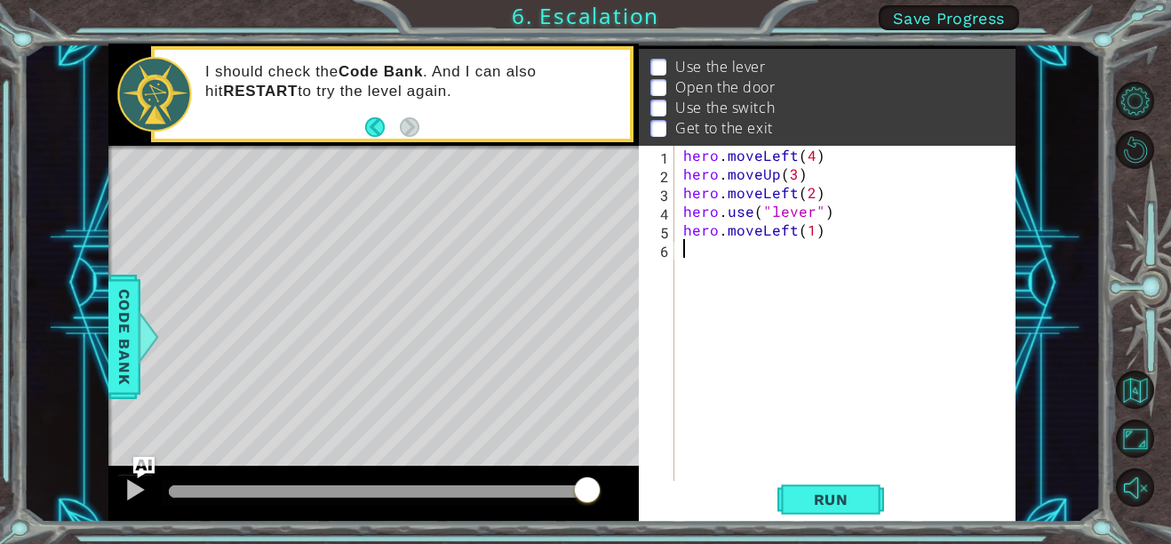
click at [682, 256] on div "hero . moveLeft ( 4 ) hero . moveUp ( 3 ) hero . moveLeft ( 2 ) hero . use ( "l…" at bounding box center [849, 332] width 341 height 373
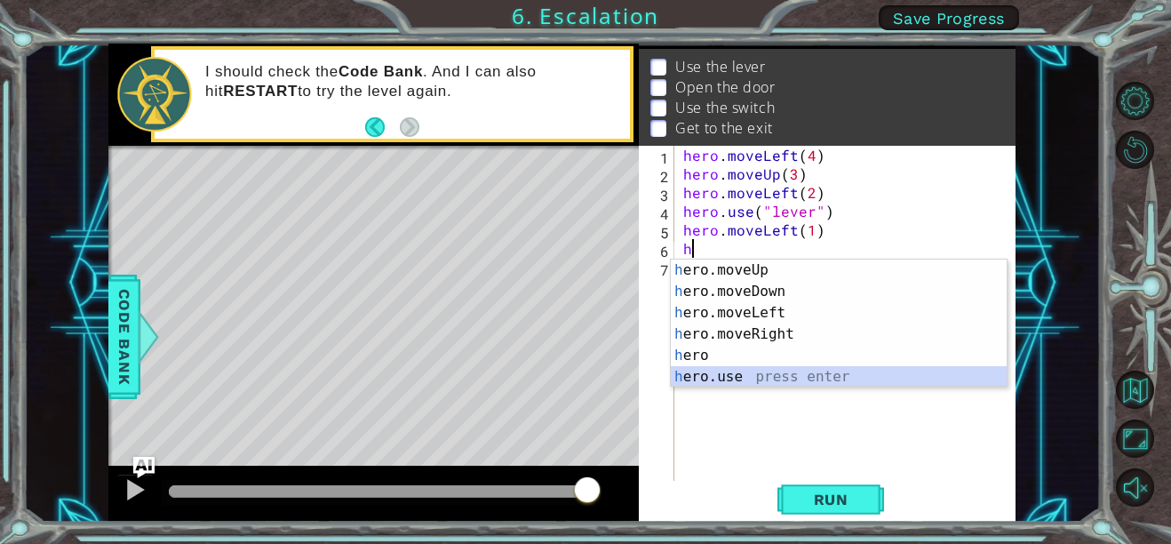
click at [719, 377] on div "h ero.moveUp press enter h ero.moveDown press enter h ero.moveLeft press enter …" at bounding box center [839, 344] width 336 height 171
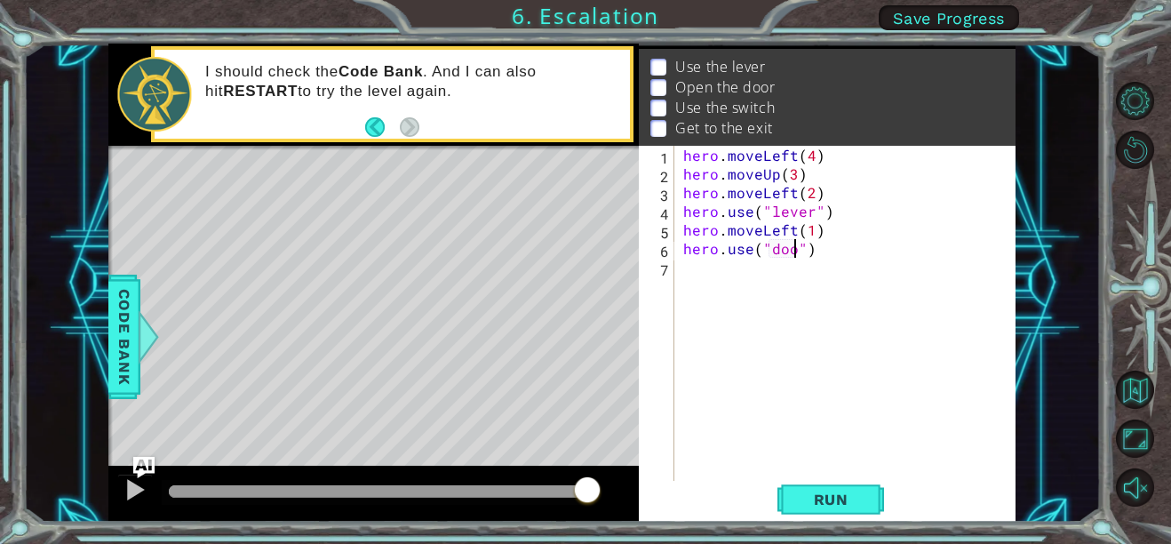
type textarea "hero.use("door")"
click at [684, 274] on div "hero . moveLeft ( 4 ) hero . moveUp ( 3 ) hero . moveLeft ( 2 ) hero . use ( "l…" at bounding box center [849, 332] width 341 height 373
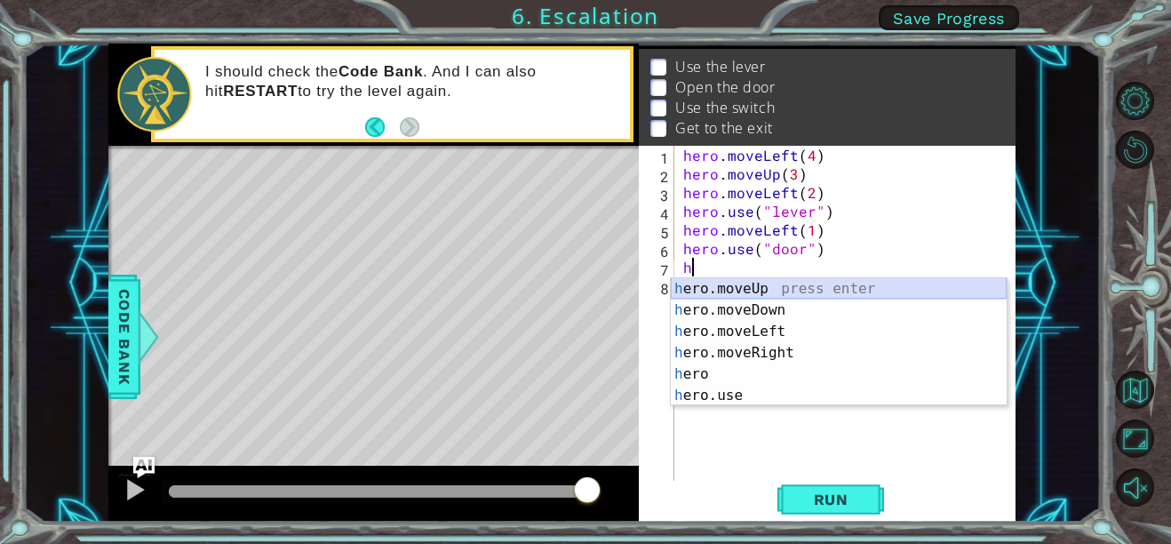
click at [808, 279] on div "h ero.moveUp press enter h ero.moveDown press enter h ero.moveLeft press enter …" at bounding box center [839, 363] width 336 height 171
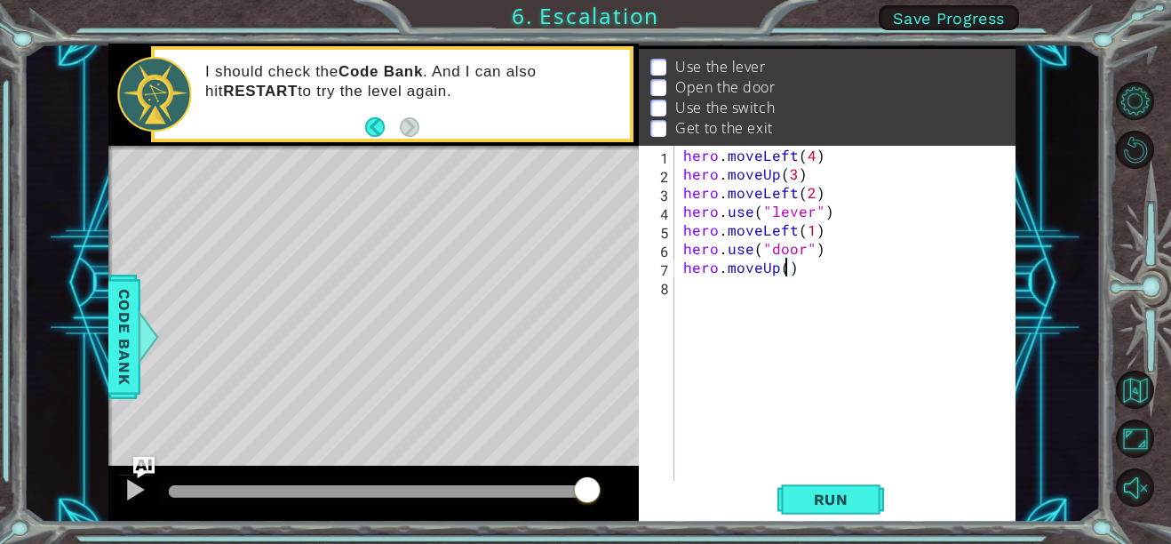
type textarea "hero.moveUp(2)"
click at [681, 287] on div "hero . moveLeft ( 4 ) hero . moveUp ( 3 ) hero . moveLeft ( 2 ) hero . use ( "l…" at bounding box center [849, 332] width 341 height 373
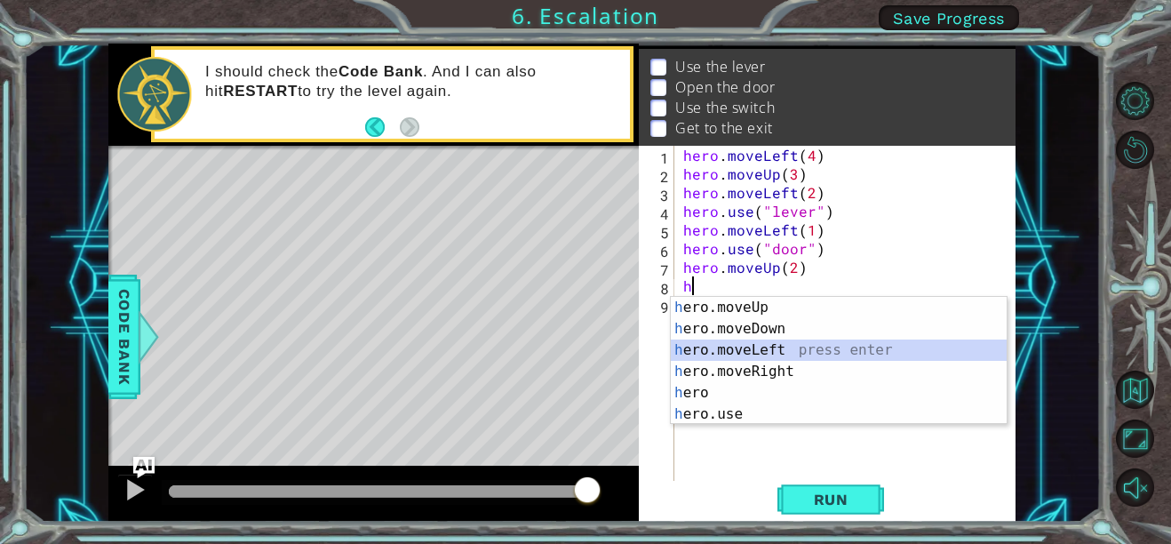
click at [784, 349] on div "h ero.moveUp press enter h ero.moveDown press enter h ero.moveLeft press enter …" at bounding box center [839, 382] width 336 height 171
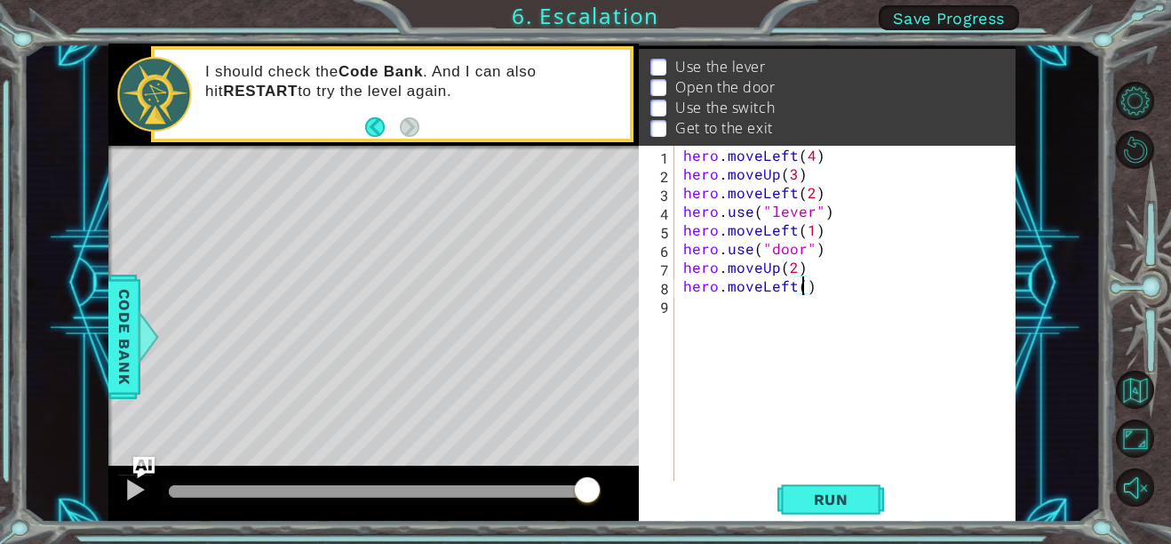
scroll to position [0, 7]
type textarea "hero.moveLeft(2)"
click at [676, 306] on div "hero.moveLeft(2) 1 2 3 4 5 6 7 8 9 hero . moveLeft ( 4 ) hero . moveUp ( 3 ) he…" at bounding box center [825, 314] width 373 height 336
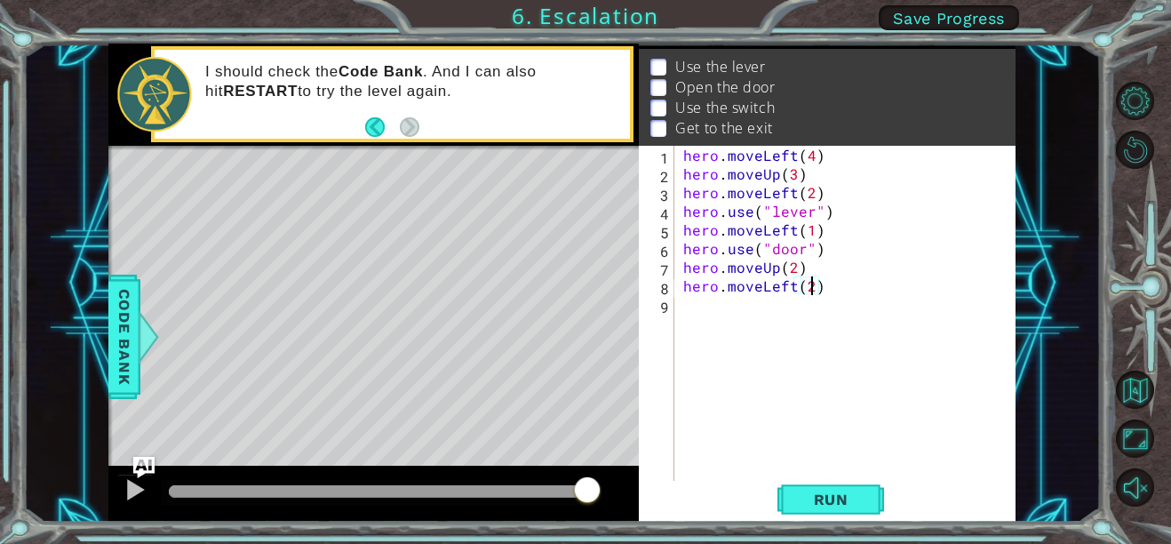
click at [682, 309] on div "hero . moveLeft ( 4 ) hero . moveUp ( 3 ) hero . moveLeft ( 2 ) hero . use ( "l…" at bounding box center [849, 332] width 341 height 373
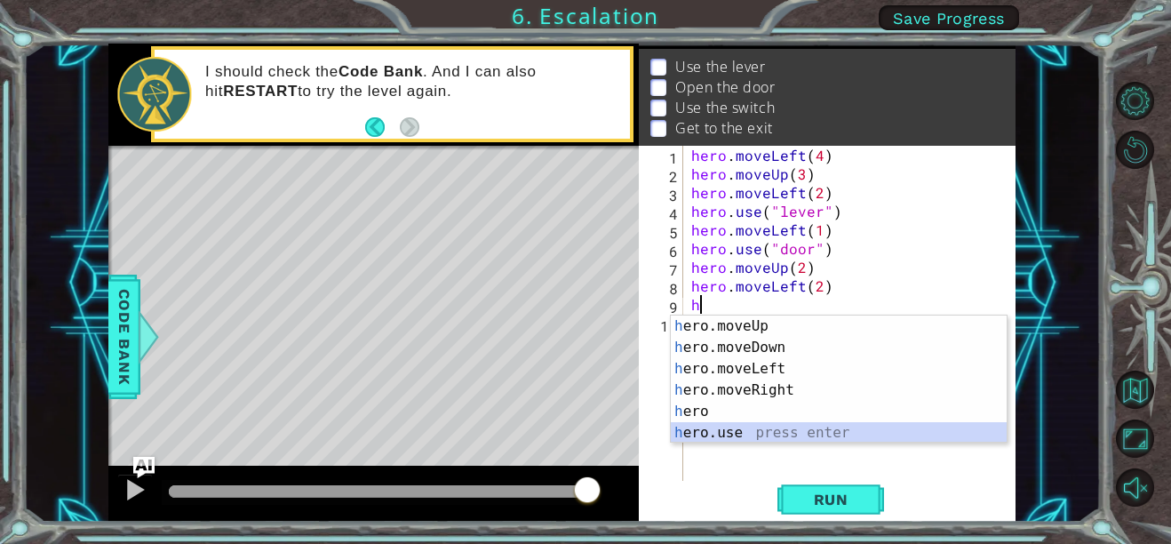
click at [730, 436] on div "h ero.moveUp press enter h ero.moveDown press enter h ero.moveLeft press enter …" at bounding box center [839, 400] width 336 height 171
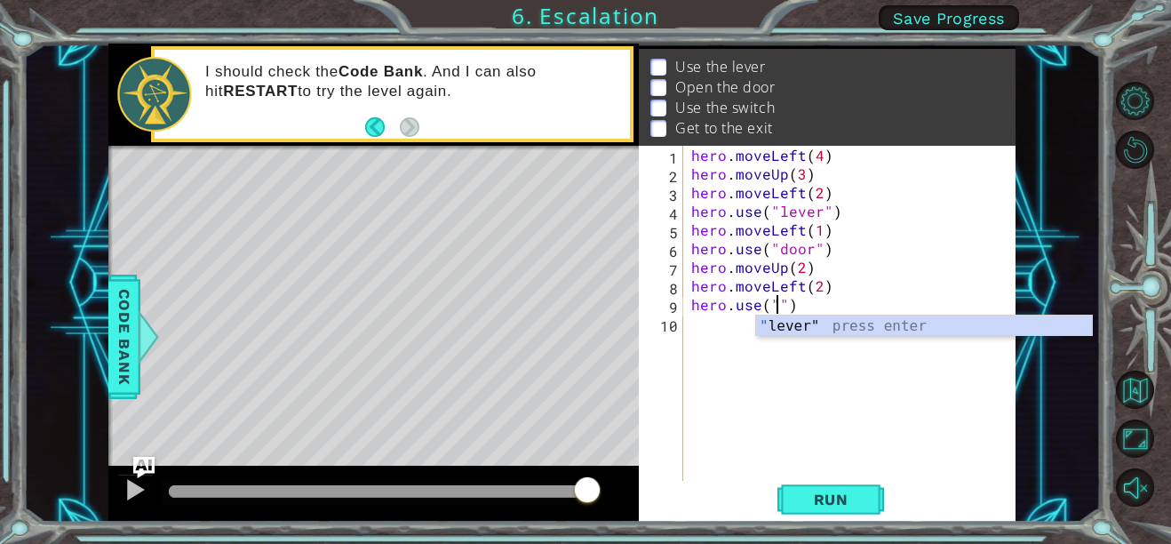
click at [918, 332] on div "" lever" press enter" at bounding box center [924, 347] width 336 height 64
type textarea "hero.use("lever")"
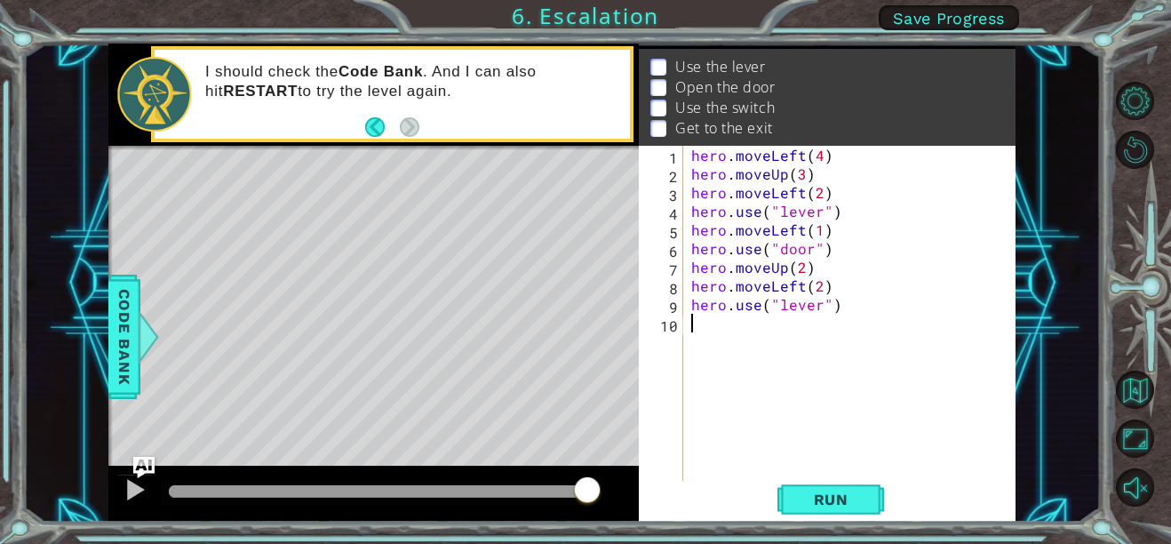
click at [696, 328] on div "hero . moveLeft ( 4 ) hero . moveUp ( 3 ) hero . moveLeft ( 2 ) hero . use ( "l…" at bounding box center [853, 332] width 333 height 373
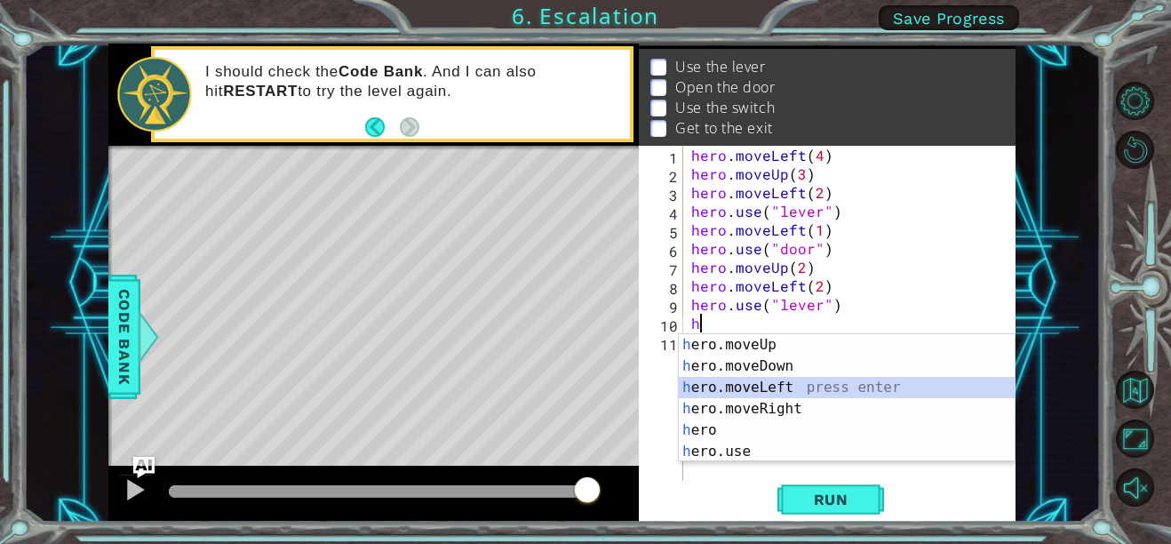
click at [753, 389] on div "h ero.moveUp press enter h ero.moveDown press enter h ero.moveLeft press enter …" at bounding box center [847, 419] width 336 height 171
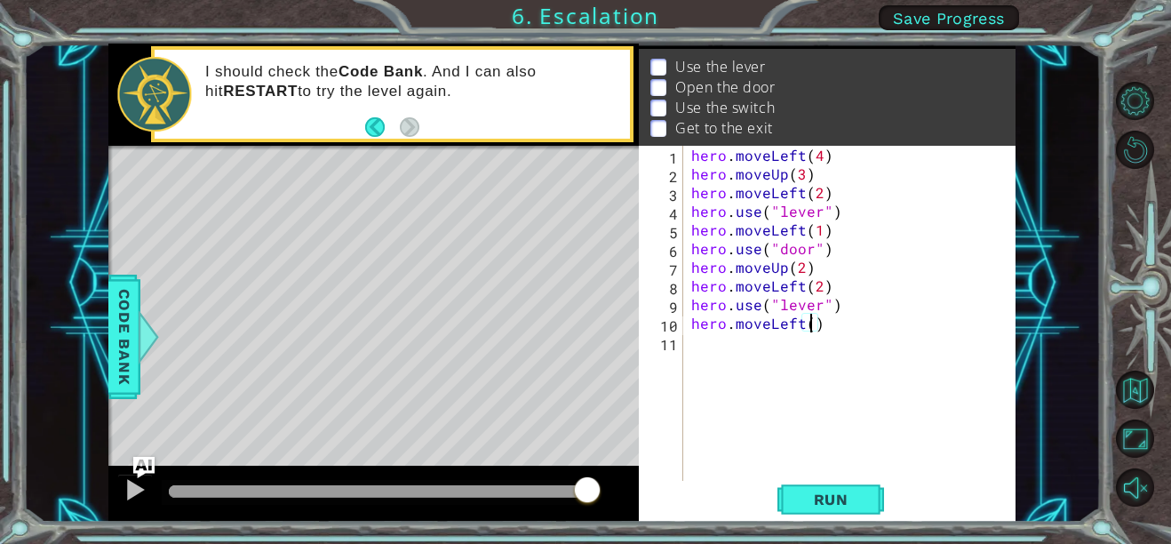
type textarea "hero.moveLeft(2)"
click at [691, 357] on div "hero . moveLeft ( 4 ) hero . moveUp ( 3 ) hero . moveLeft ( 2 ) hero . use ( "l…" at bounding box center [853, 332] width 333 height 373
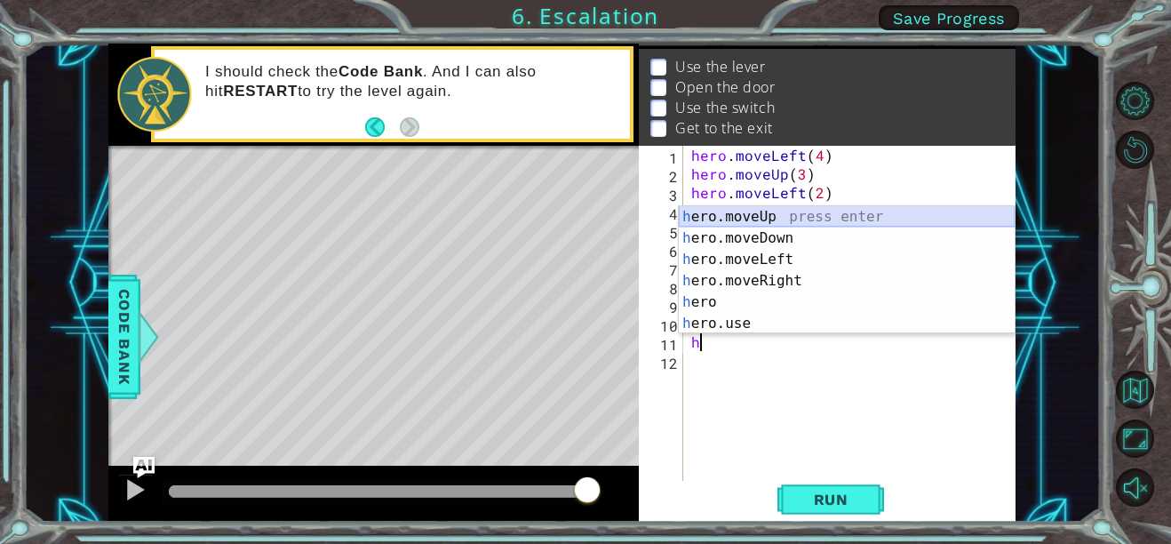
click at [735, 219] on div "h ero.moveUp press enter h ero.moveDown press enter h ero.moveLeft press enter …" at bounding box center [847, 291] width 336 height 171
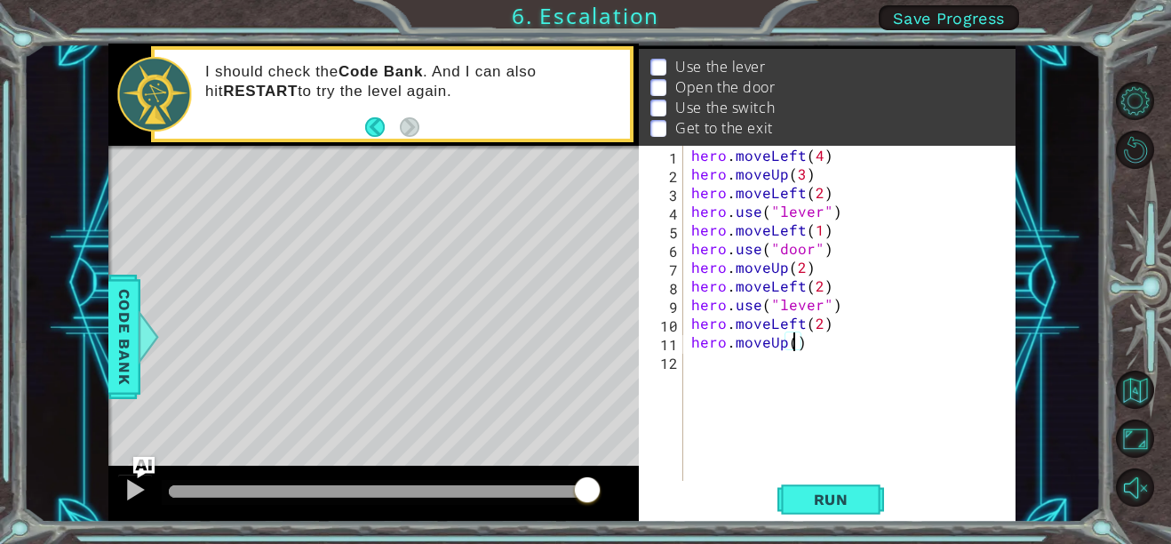
scroll to position [0, 6]
click at [829, 505] on span "Run" at bounding box center [831, 499] width 70 height 18
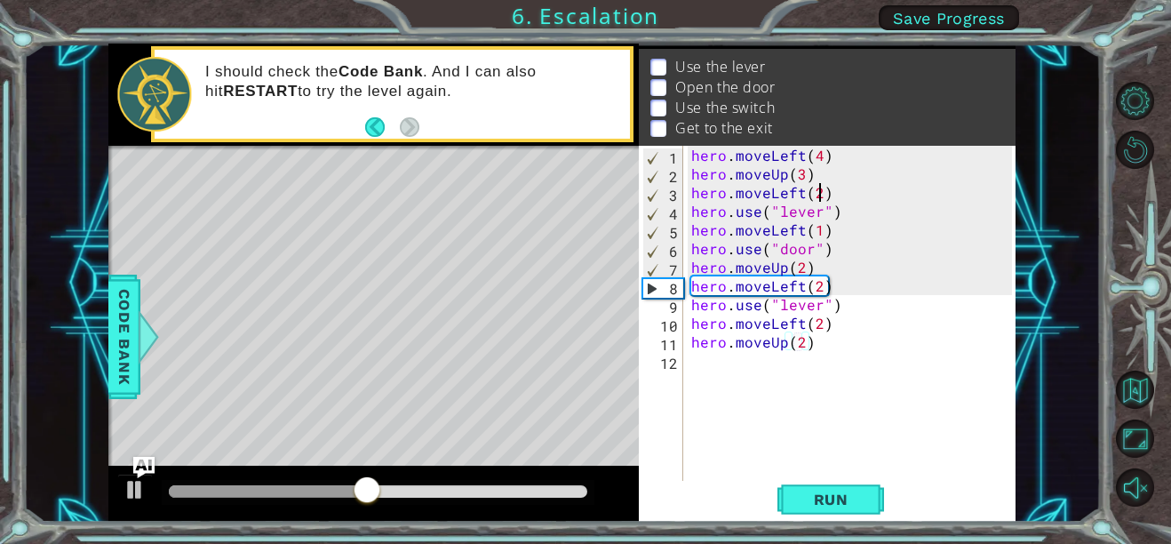
click at [816, 195] on div "hero . moveLeft ( 4 ) hero . moveUp ( 3 ) hero . moveLeft ( 2 ) hero . use ( "l…" at bounding box center [853, 332] width 333 height 373
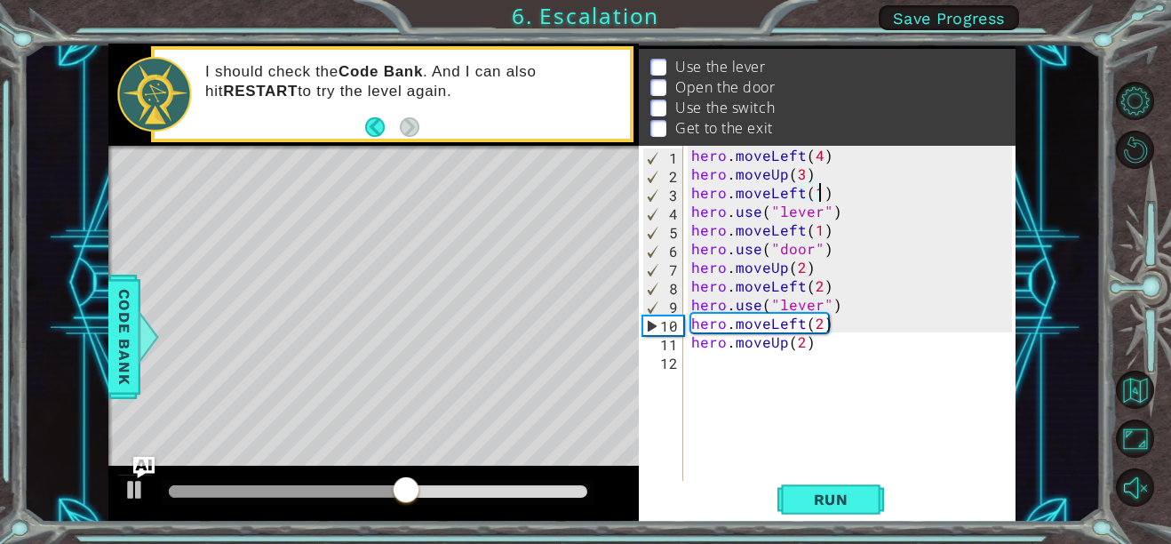
scroll to position [0, 7]
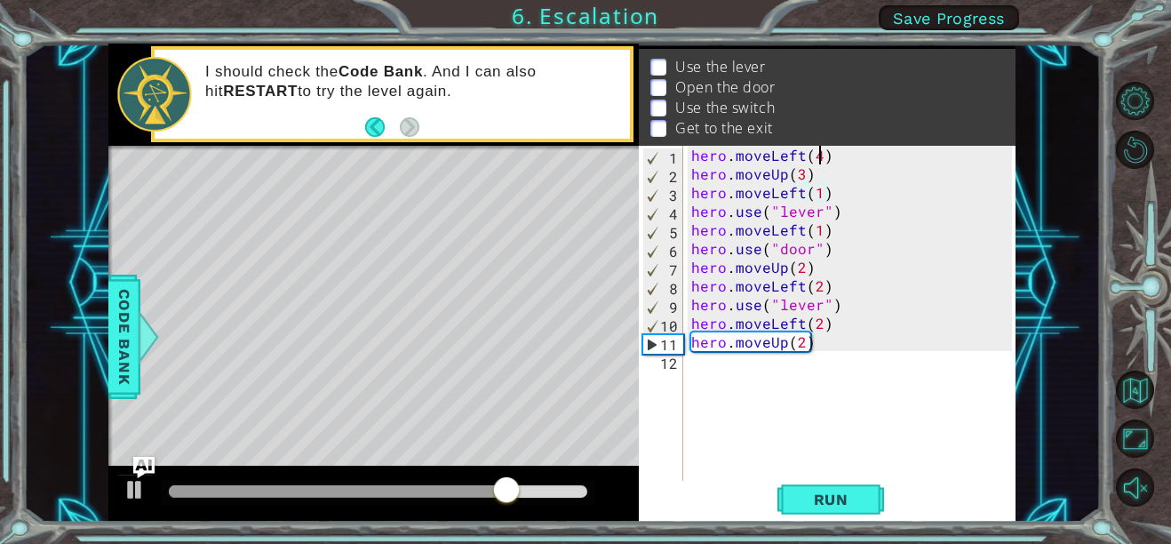
click at [822, 156] on div "hero . moveLeft ( 4 ) hero . moveUp ( 3 ) hero . moveLeft ( 1 ) hero . use ( "l…" at bounding box center [853, 332] width 333 height 373
click at [802, 500] on span "Run" at bounding box center [831, 499] width 70 height 18
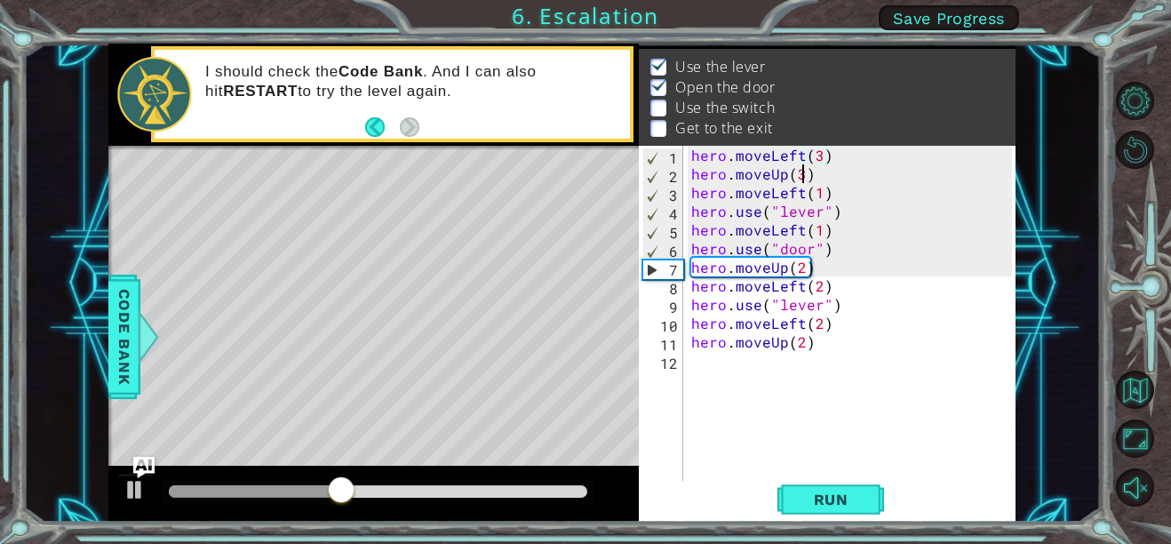
click at [802, 176] on div "hero . moveLeft ( 3 ) hero . moveUp ( 3 ) hero . moveLeft ( 1 ) hero . use ( "l…" at bounding box center [853, 332] width 333 height 373
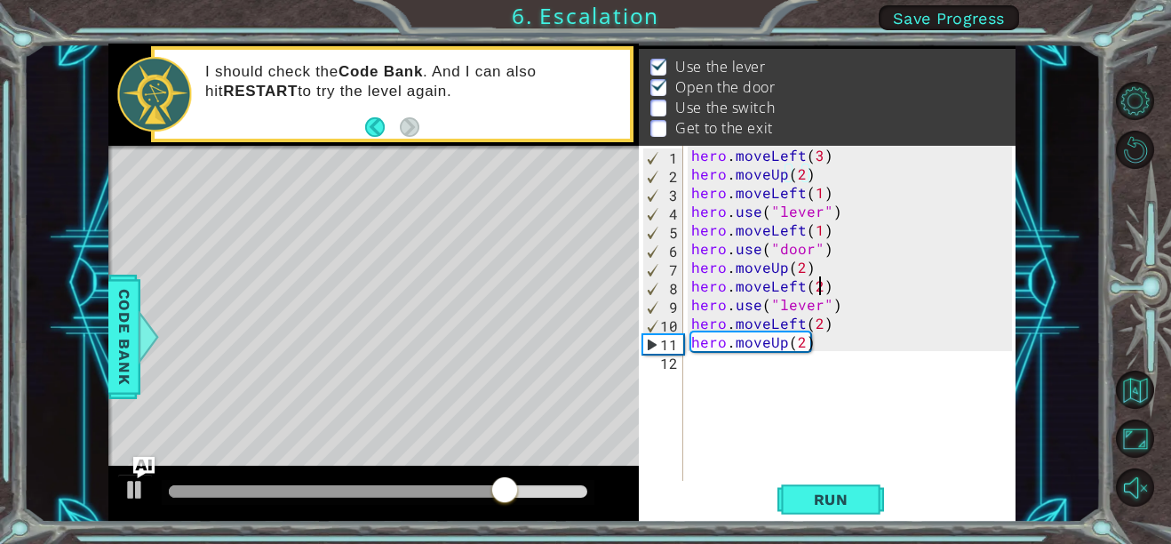
click at [819, 290] on div "hero . moveLeft ( 3 ) hero . moveUp ( 2 ) hero . moveLeft ( 1 ) hero . use ( "l…" at bounding box center [853, 332] width 333 height 373
click at [821, 282] on div "hero . moveLeft ( 3 ) hero . moveUp ( 2 ) hero . moveLeft ( 1 ) hero . use ( "l…" at bounding box center [853, 332] width 333 height 373
click at [826, 281] on div "hero . moveLeft ( 3 ) hero . moveUp ( 2 ) hero . moveLeft ( 1 ) hero . use ( "l…" at bounding box center [853, 332] width 333 height 373
type textarea "h"
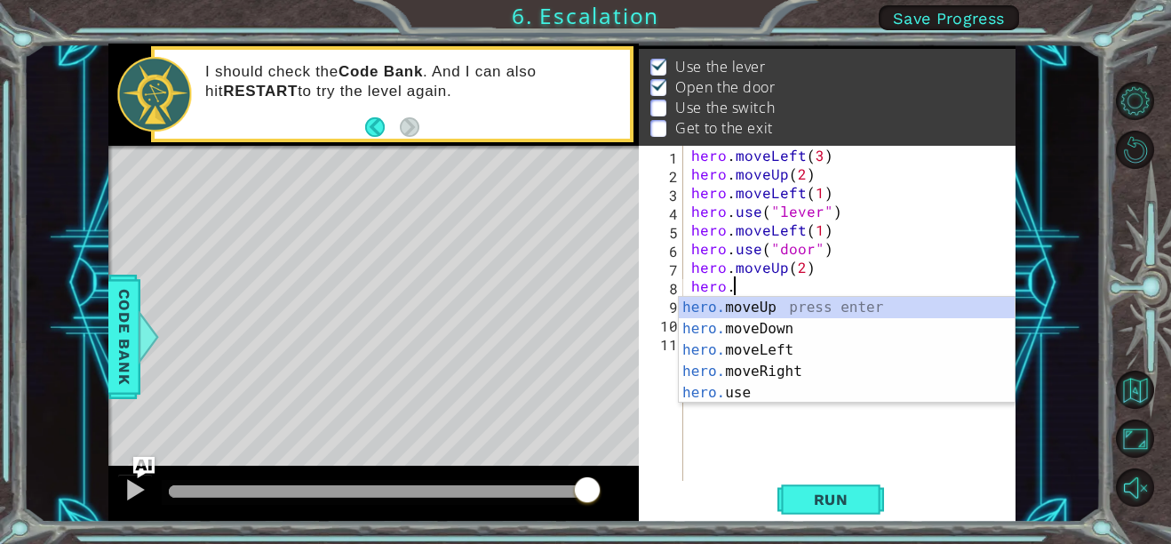
scroll to position [0, 1]
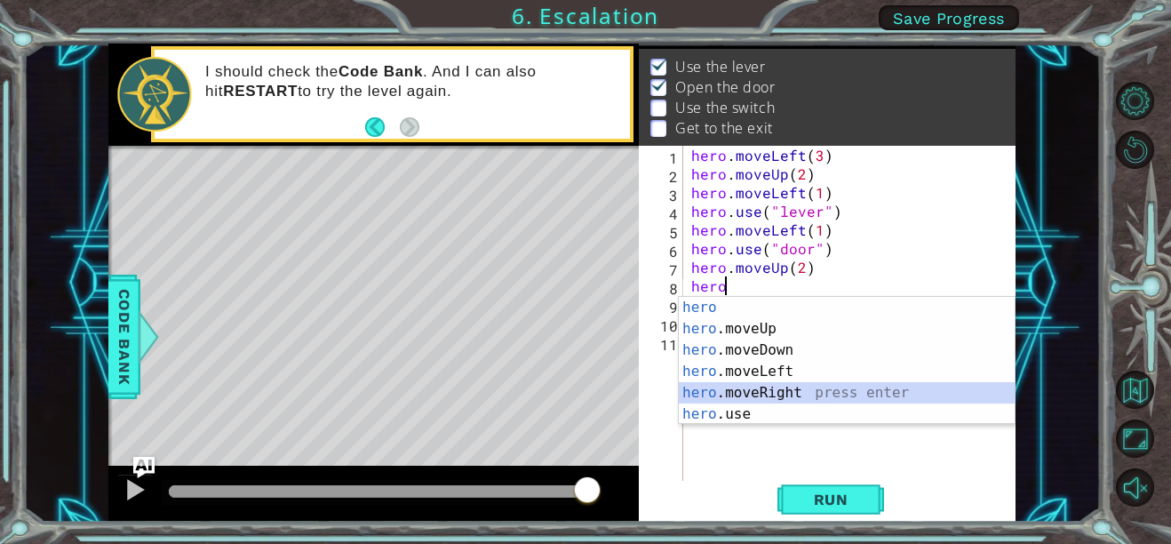
click at [807, 383] on div "hero press enter hero .moveUp press enter hero .moveDown press enter hero .move…" at bounding box center [847, 382] width 336 height 171
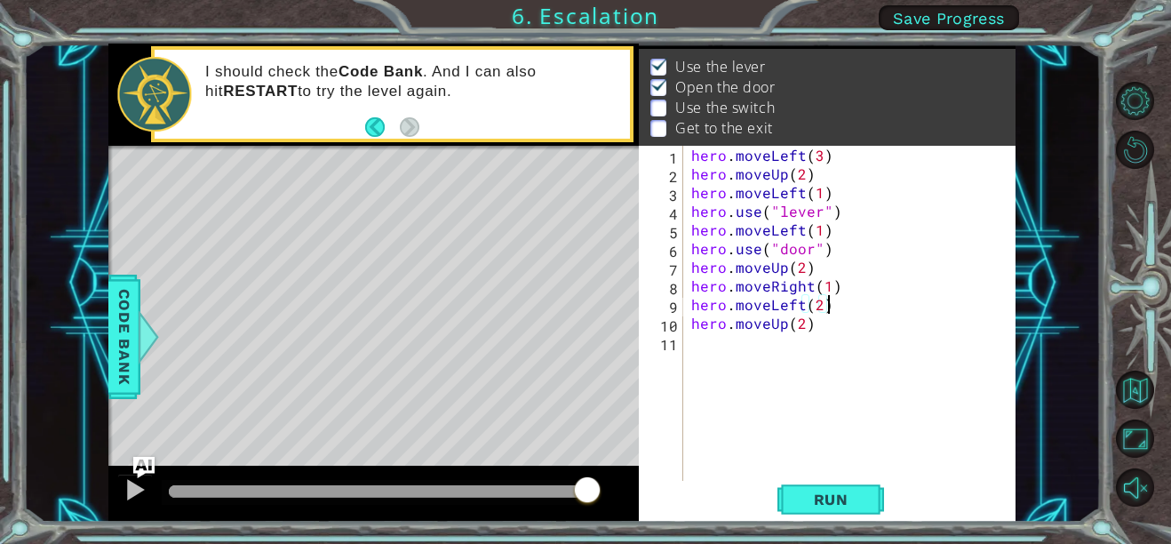
click at [827, 306] on div "hero . moveLeft ( 3 ) hero . moveUp ( 2 ) hero . moveLeft ( 1 ) hero . use ( "l…" at bounding box center [853, 332] width 333 height 373
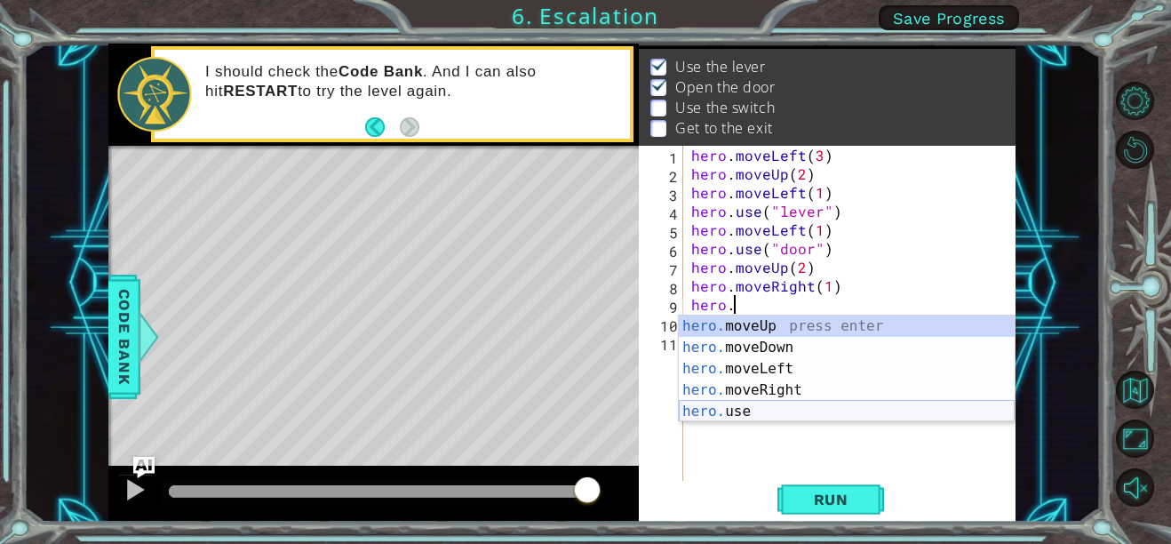
click at [775, 412] on div "hero. moveUp press enter hero. moveDown press enter hero. moveLeft press enter …" at bounding box center [847, 389] width 336 height 149
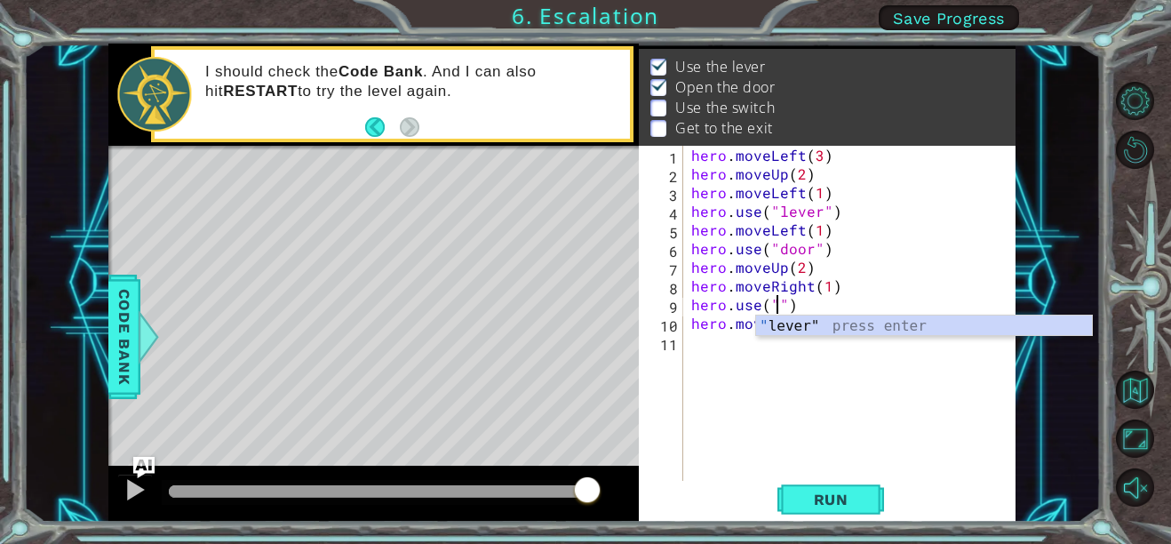
click at [805, 322] on div "" lever" press enter" at bounding box center [924, 347] width 336 height 64
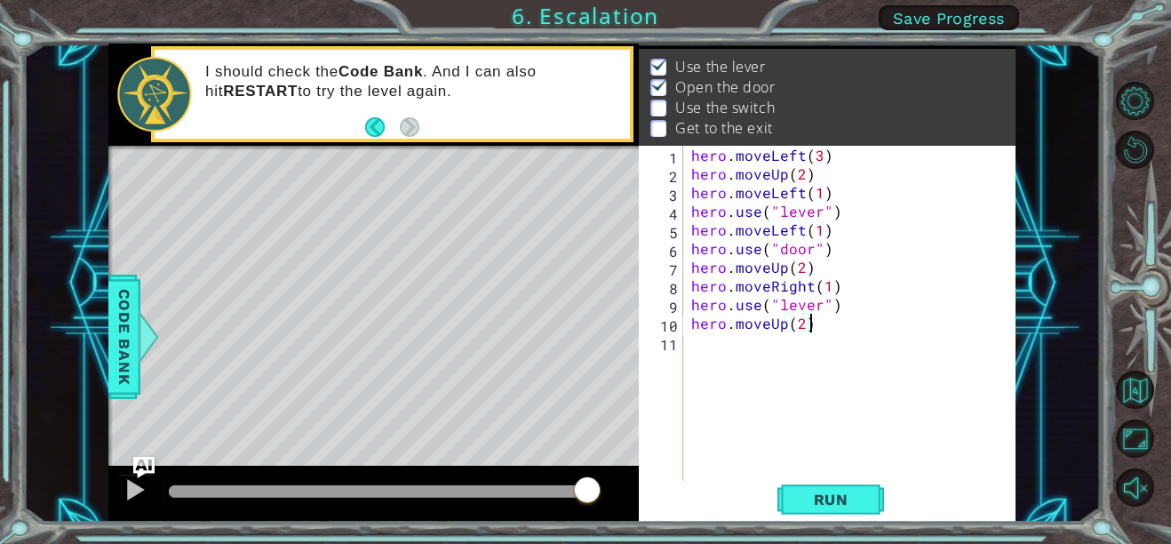
click at [815, 324] on div "hero . moveLeft ( 3 ) hero . moveUp ( 2 ) hero . moveLeft ( 1 ) hero . use ( "l…" at bounding box center [853, 332] width 333 height 373
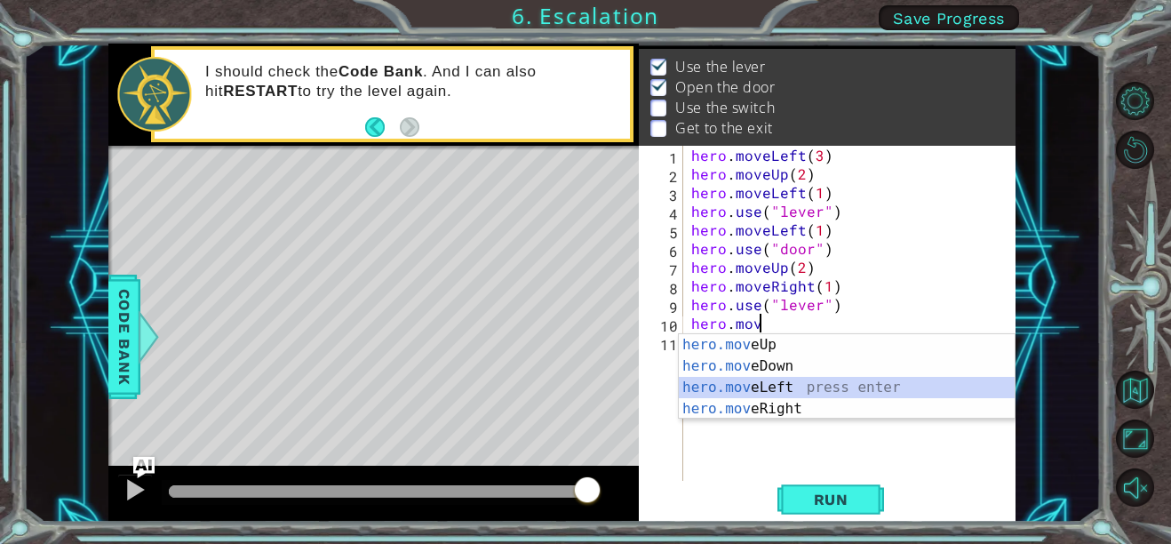
click at [790, 385] on div "hero.mov eUp press enter hero.mov eDown press enter hero.mov eLeft press enter …" at bounding box center [847, 398] width 336 height 128
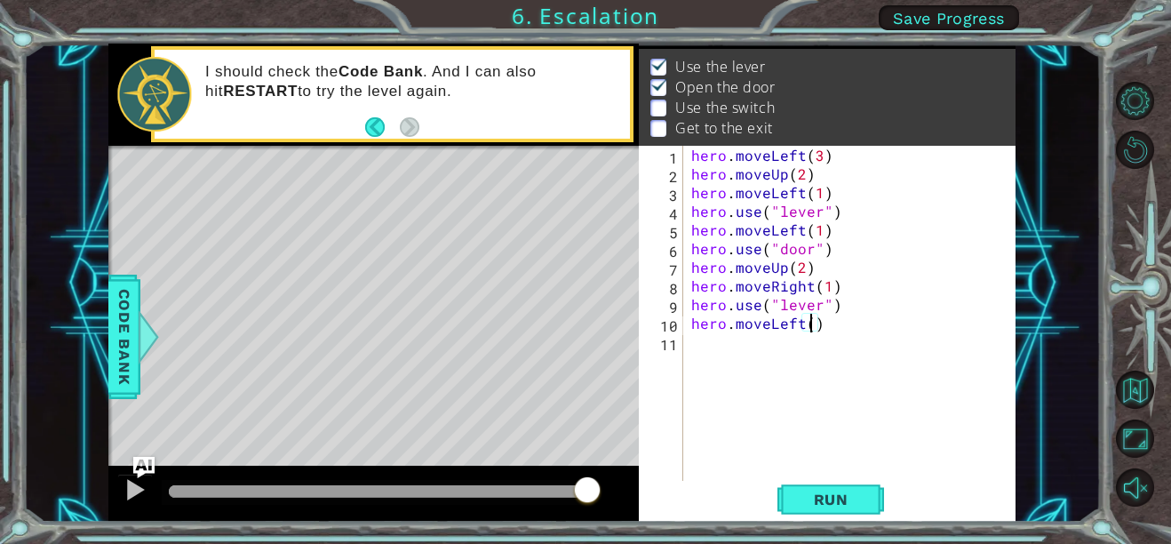
scroll to position [0, 7]
type textarea "hero.moveLeft(2)"
click at [685, 345] on div "hero.moveLeft(2) 1 2 3 4 5 6 7 8 9 10 11 hero . moveLeft ( 3 ) hero . moveUp ( …" at bounding box center [825, 314] width 373 height 336
click at [689, 345] on div "hero . moveLeft ( 3 ) hero . moveUp ( 2 ) hero . moveLeft ( 1 ) hero . use ( "l…" at bounding box center [853, 332] width 333 height 373
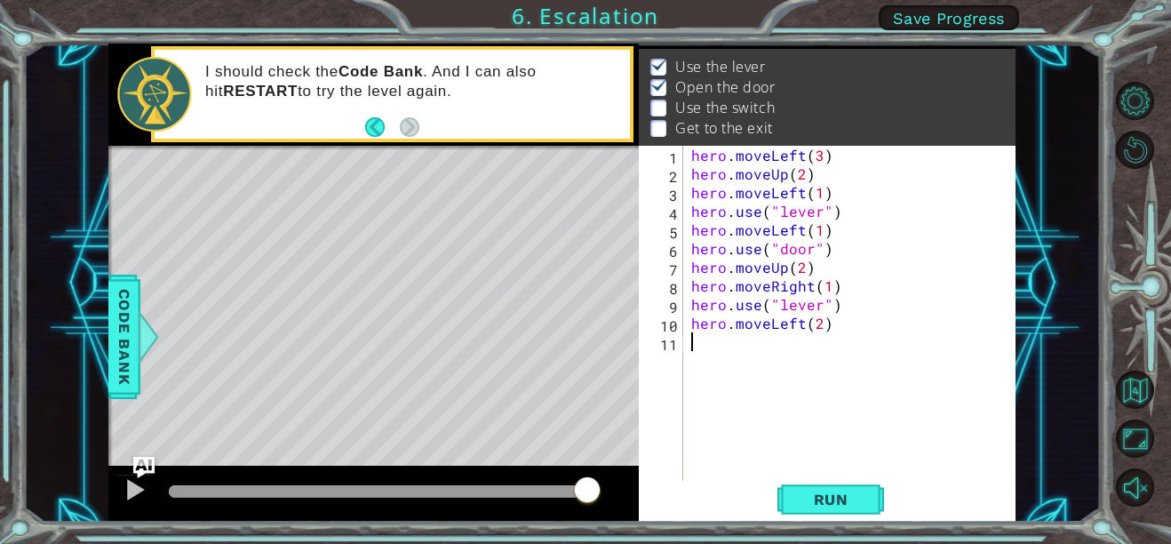
scroll to position [0, 0]
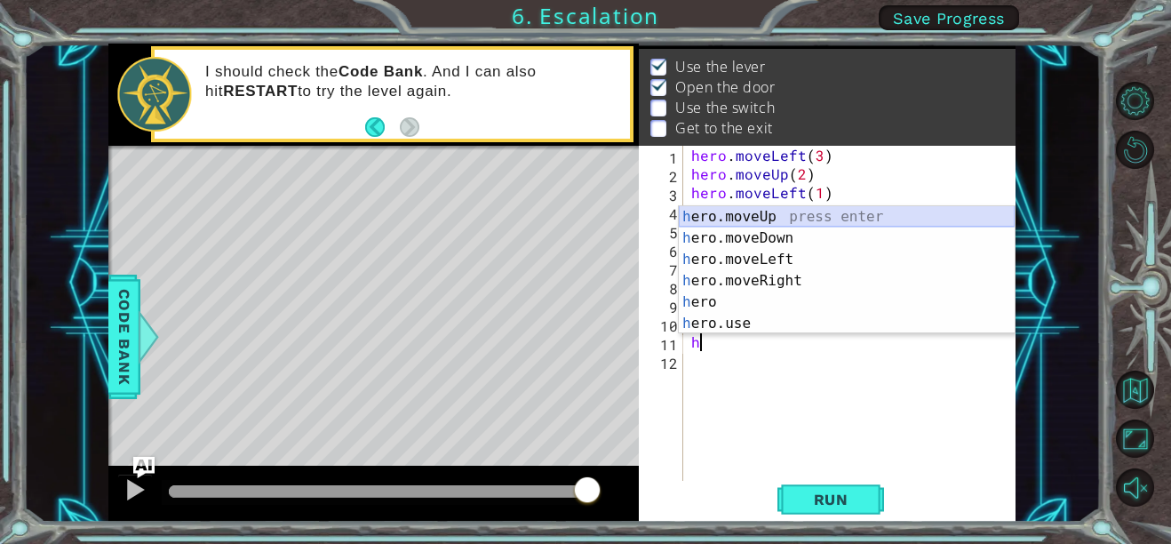
click at [786, 218] on div "h ero.moveUp press enter h ero.moveDown press enter h ero.moveLeft press enter …" at bounding box center [847, 291] width 336 height 171
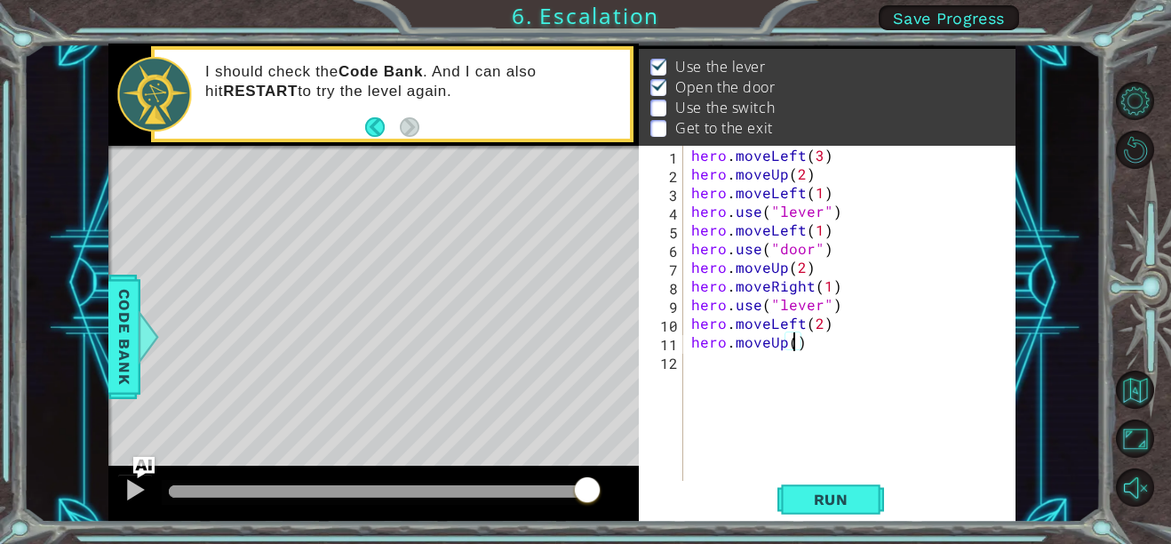
scroll to position [0, 6]
click at [851, 494] on span "Run" at bounding box center [831, 499] width 70 height 18
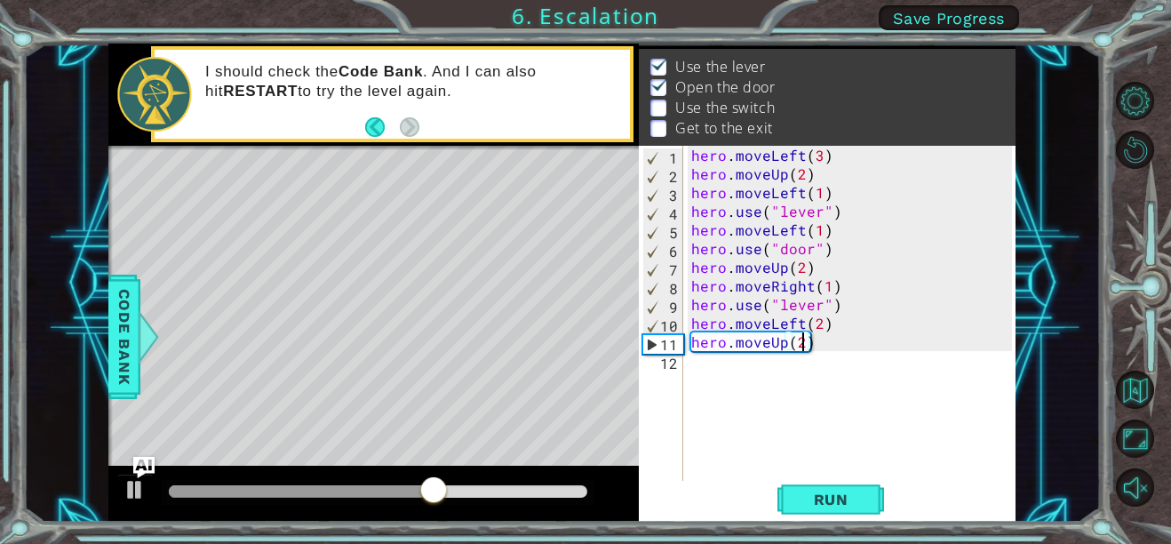
click at [824, 286] on div "hero . moveLeft ( 3 ) hero . moveUp ( 2 ) hero . moveLeft ( 1 ) hero . use ( "l…" at bounding box center [853, 332] width 333 height 373
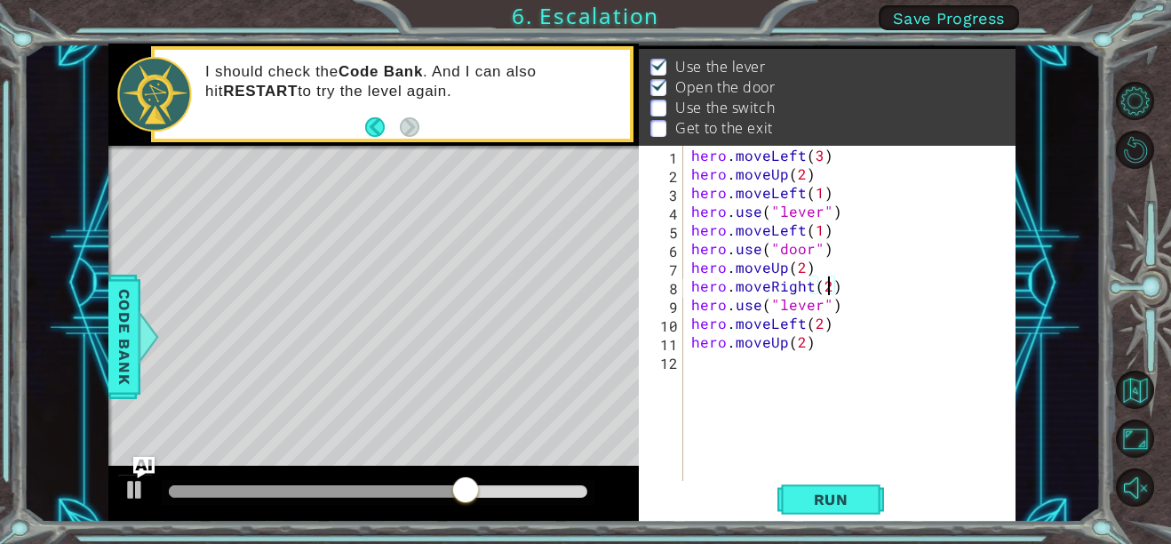
scroll to position [0, 8]
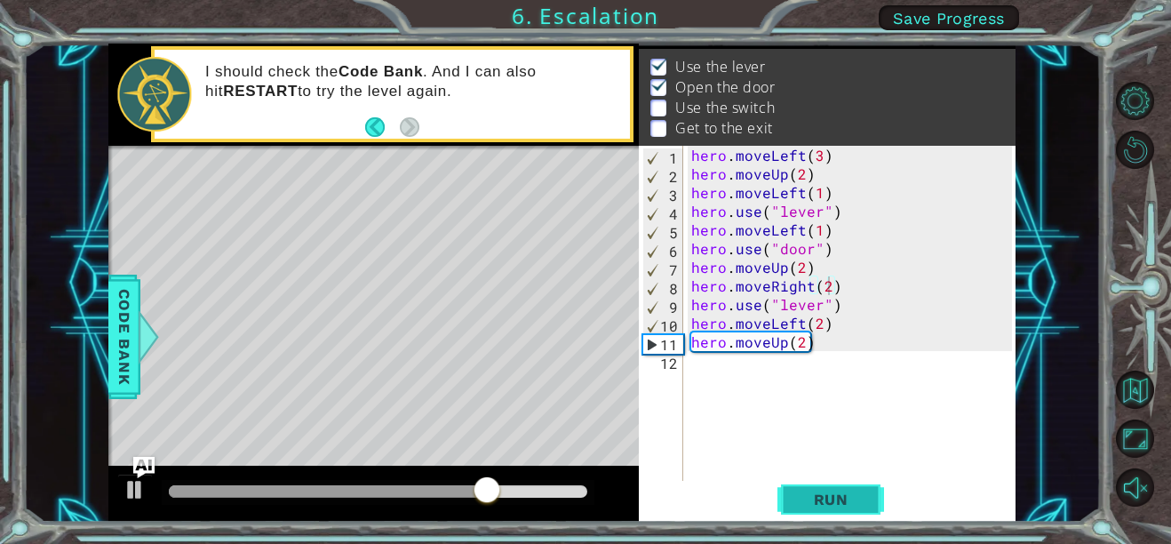
click at [826, 508] on span "Run" at bounding box center [831, 499] width 70 height 18
click at [801, 324] on div "hero . moveLeft ( 3 ) hero . moveUp ( 2 ) hero . moveLeft ( 1 ) hero . use ( "l…" at bounding box center [853, 332] width 333 height 373
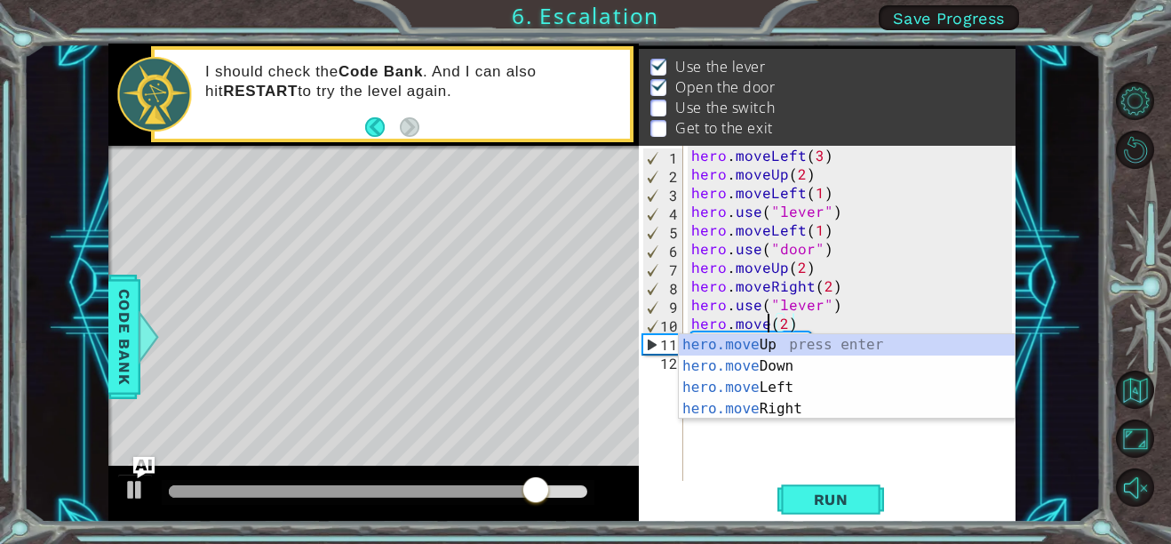
scroll to position [0, 5]
click at [835, 401] on div "hero.move Up press enter hero.move Down press enter hero.move Left press enter …" at bounding box center [847, 398] width 336 height 128
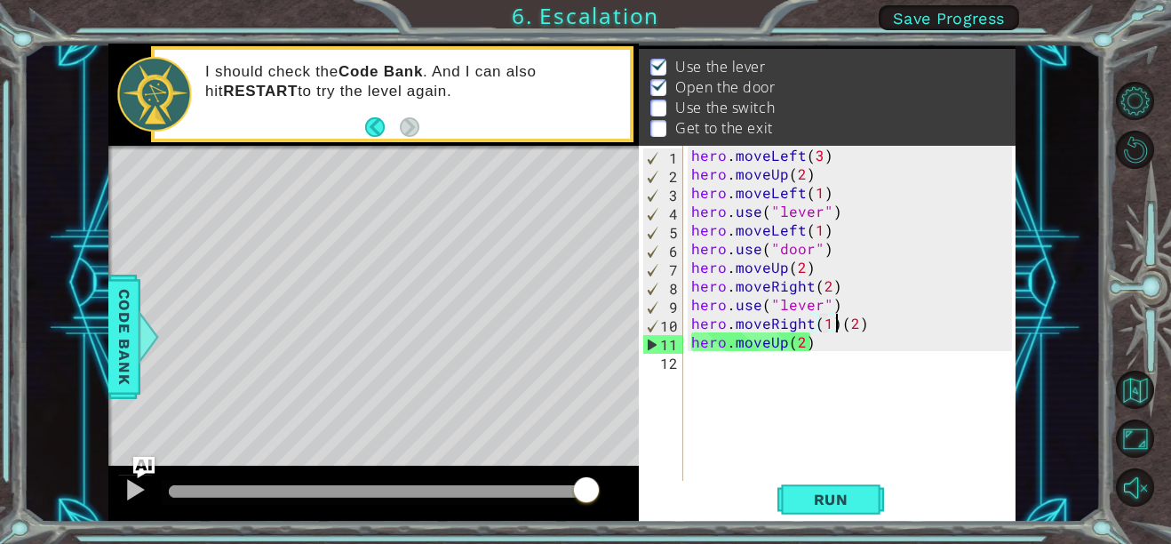
click at [837, 321] on div "hero . moveLeft ( 3 ) hero . moveUp ( 2 ) hero . moveLeft ( 1 ) hero . use ( "l…" at bounding box center [853, 332] width 333 height 373
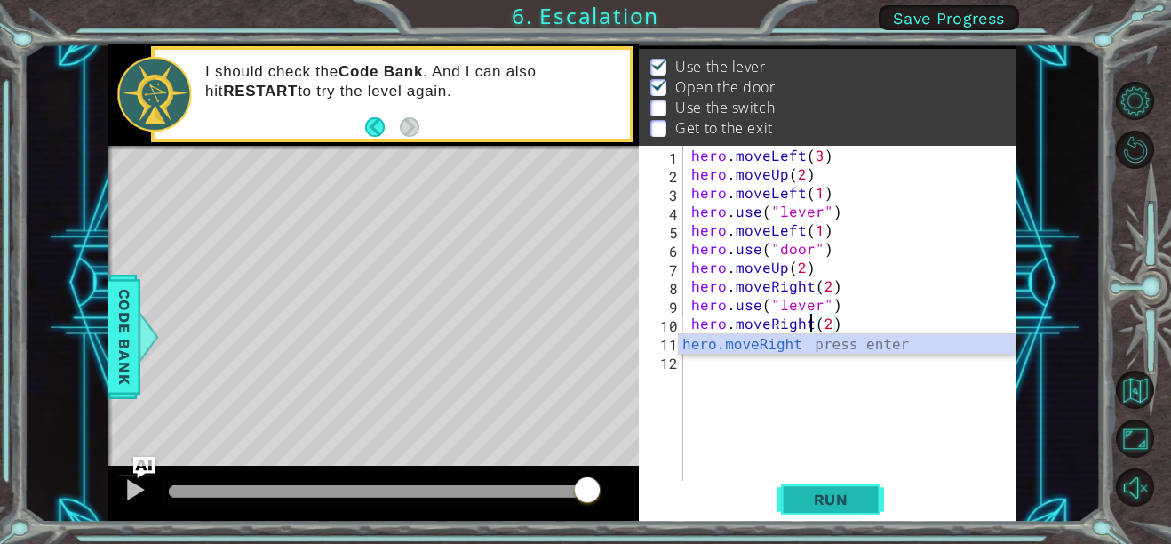
click at [835, 500] on span "Run" at bounding box center [831, 499] width 70 height 18
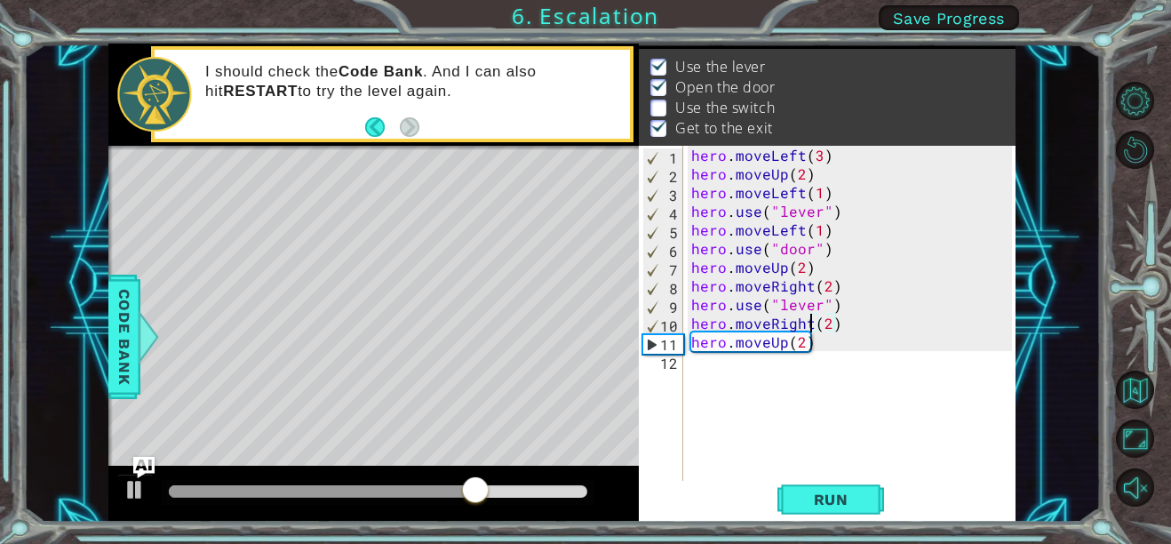
click at [827, 322] on div "hero . moveLeft ( 3 ) hero . moveUp ( 2 ) hero . moveLeft ( 1 ) hero . use ( "l…" at bounding box center [853, 332] width 333 height 373
type textarea "hero.moveRight(1)"
click at [848, 497] on span "Run" at bounding box center [831, 499] width 70 height 18
